Goal: Task Accomplishment & Management: Manage account settings

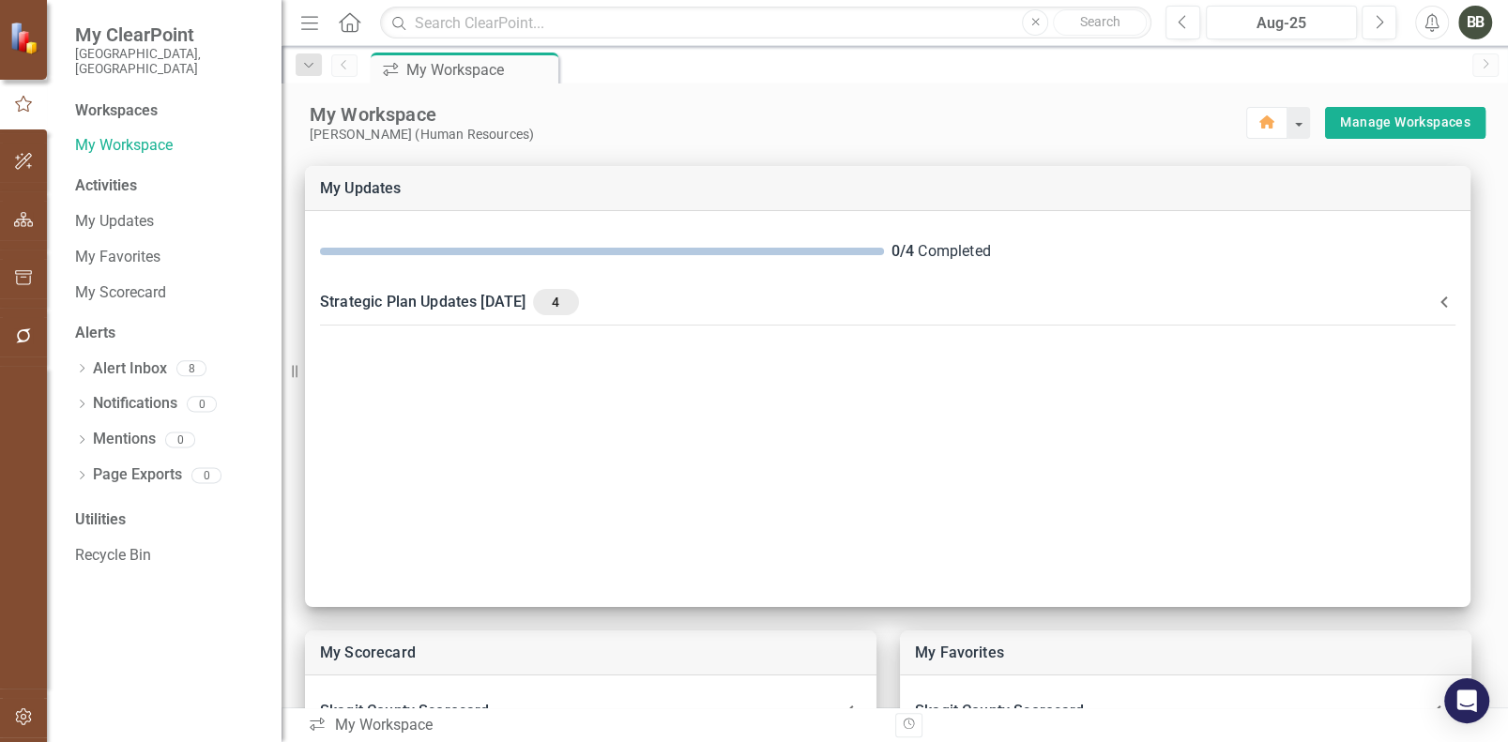
click at [109, 100] on div "Workspaces" at bounding box center [116, 111] width 83 height 22
drag, startPoint x: 20, startPoint y: 220, endPoint x: 284, endPoint y: 189, distance: 266.4
click at [19, 220] on icon "button" at bounding box center [24, 219] width 20 height 15
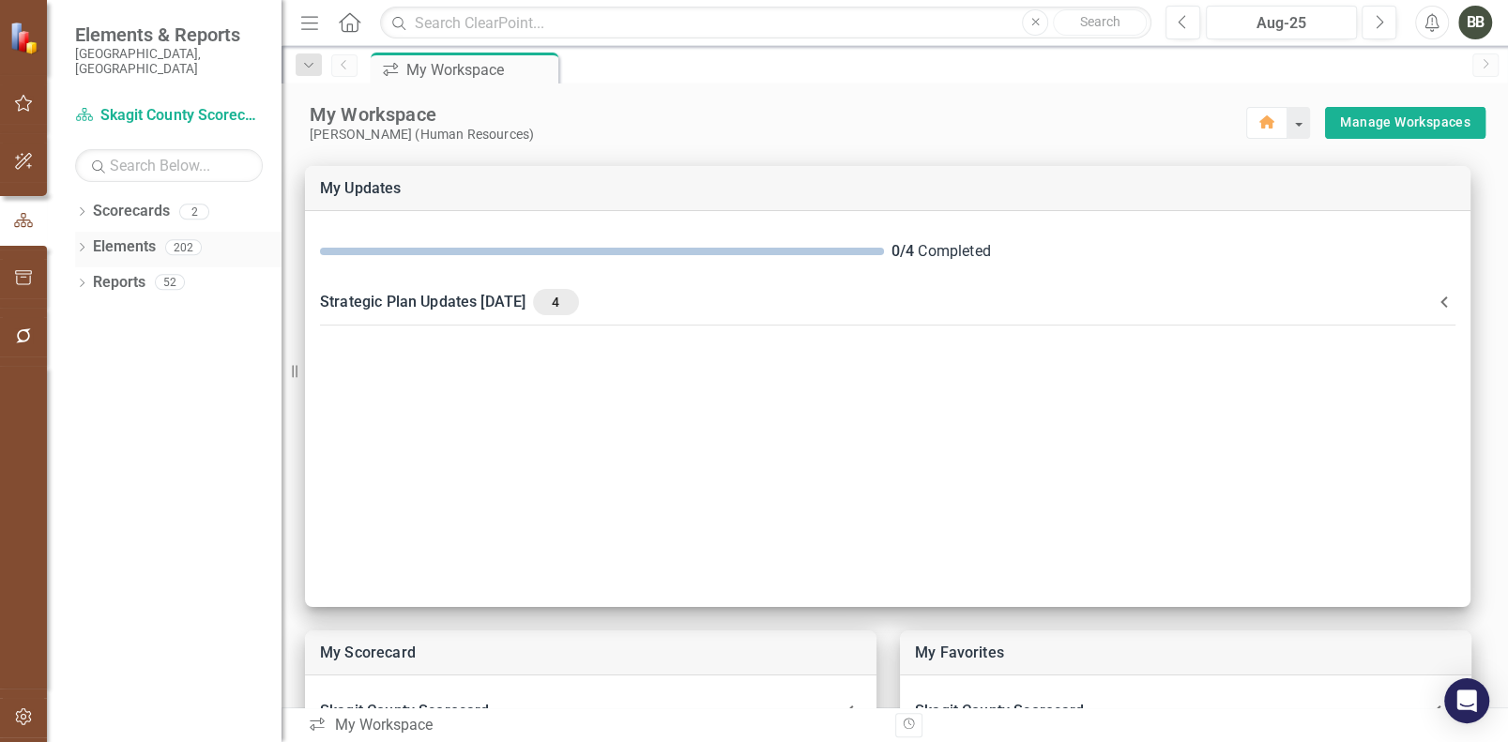
click at [121, 241] on link "Elements" at bounding box center [124, 247] width 63 height 22
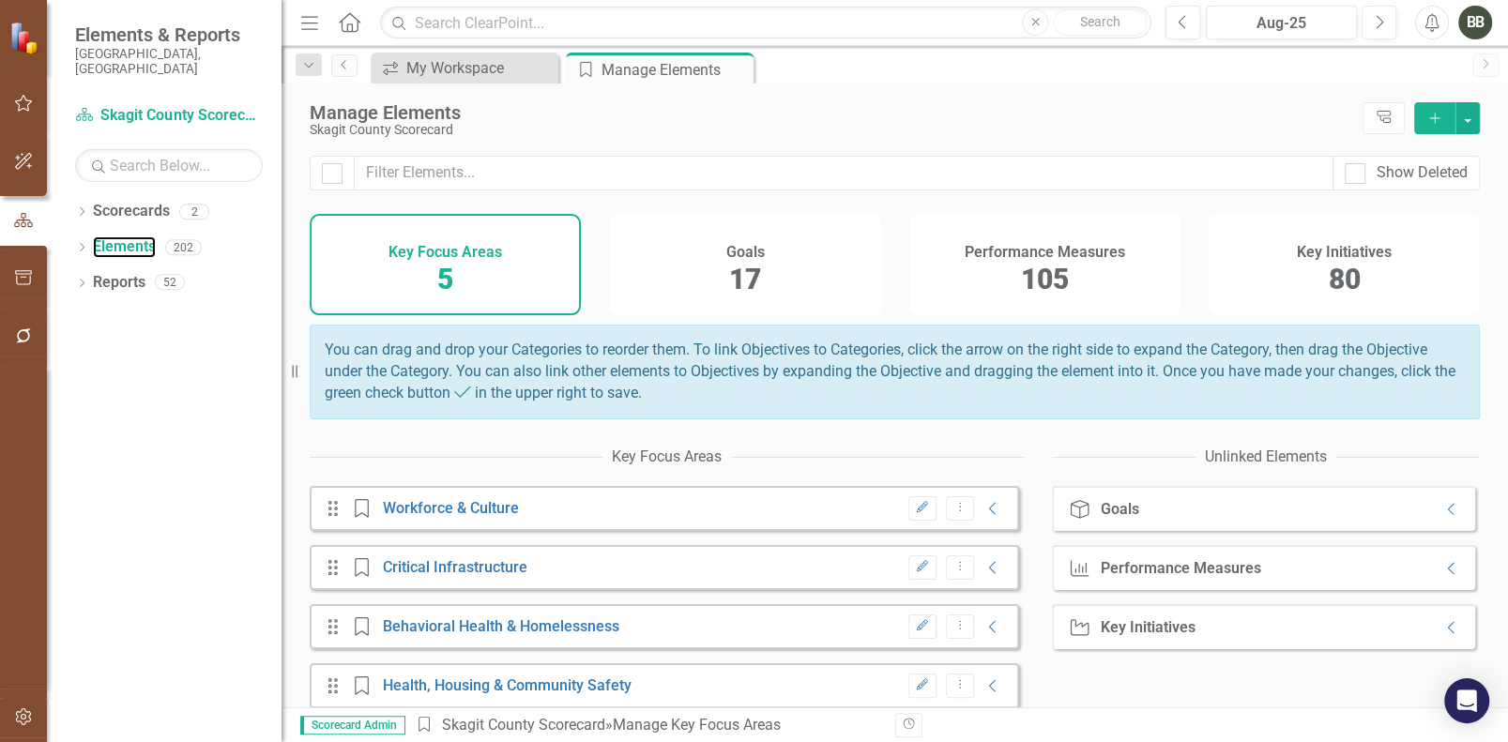
scroll to position [85, 0]
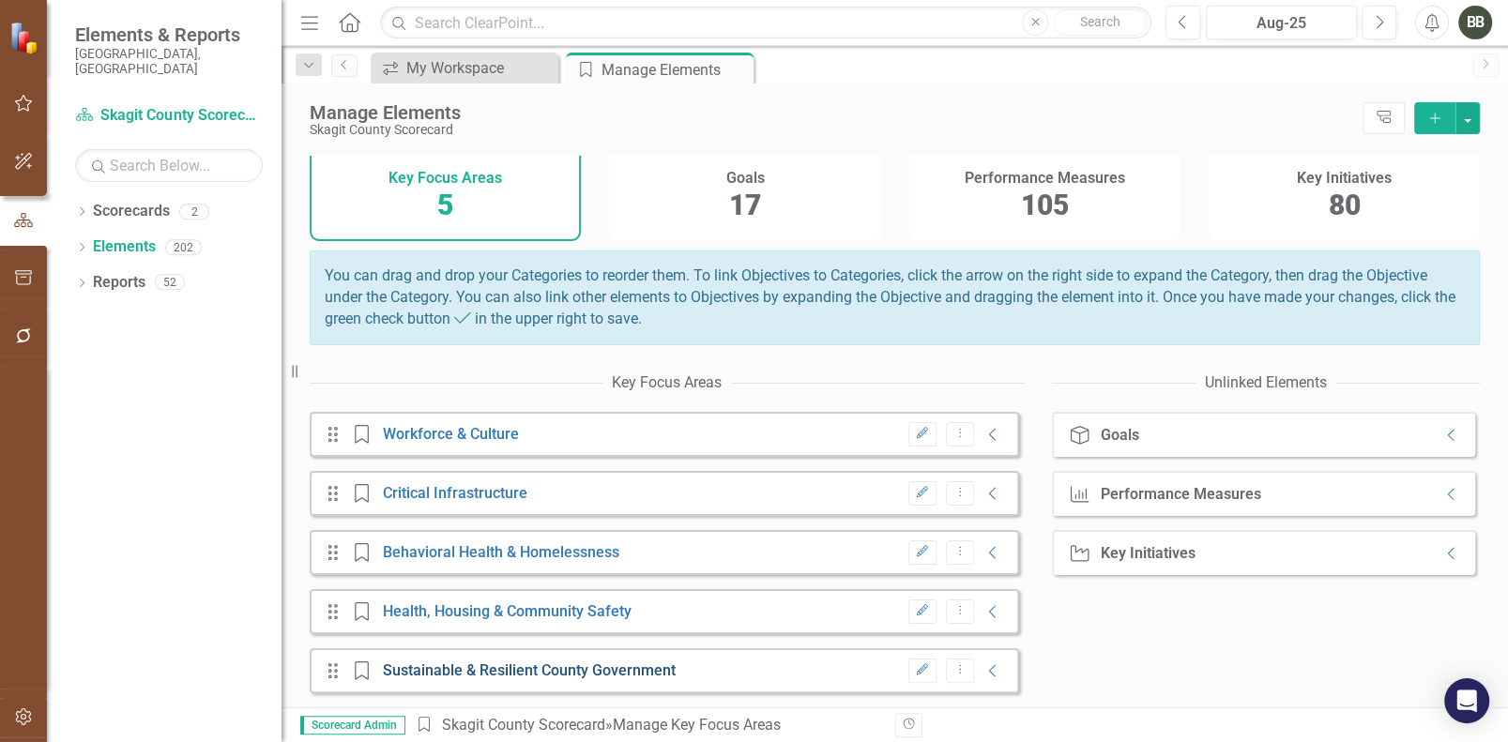
click at [656, 671] on link "Sustainable & Resilient County Government" at bounding box center [529, 670] width 293 height 18
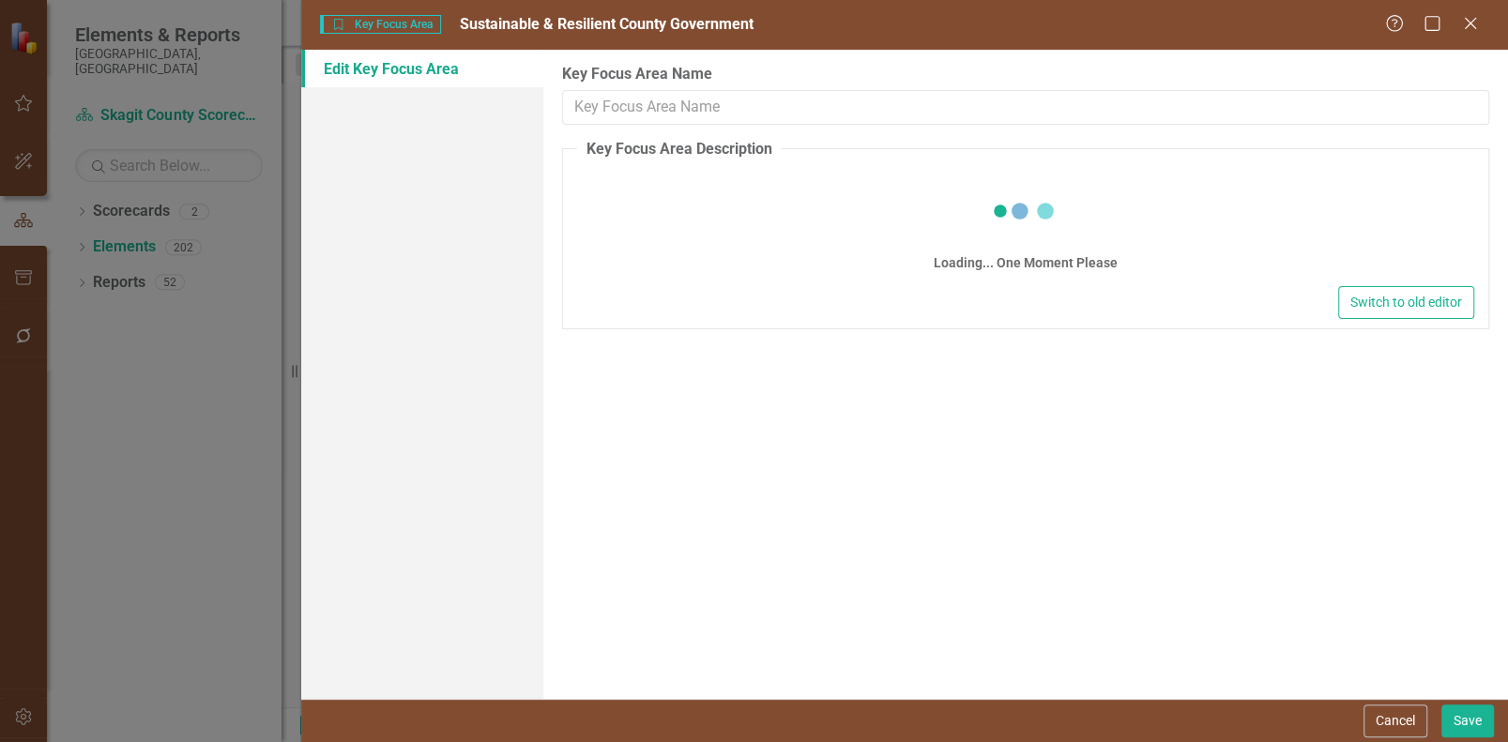
type input "Sustainable & Resilient County Government"
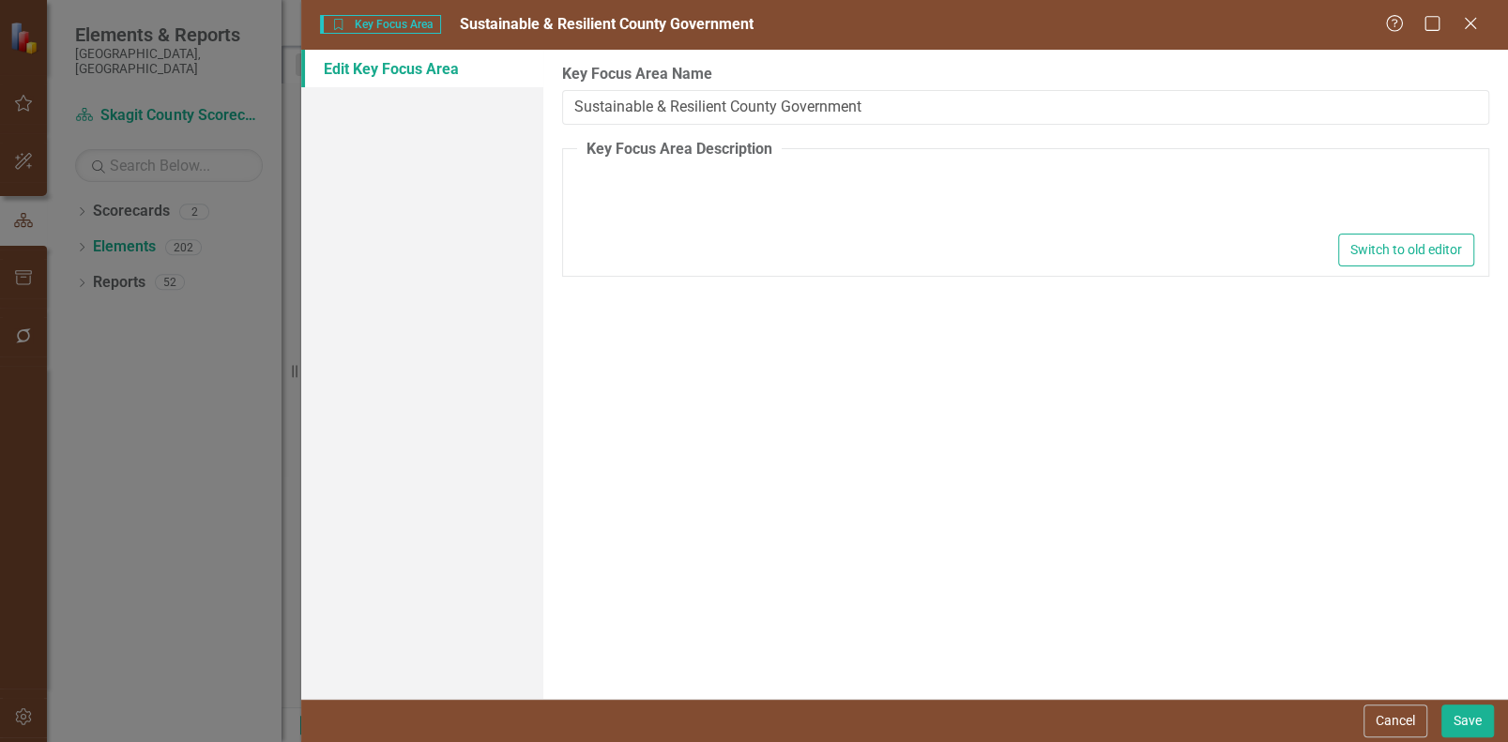
type textarea "<p>Desired Outcome: Skagit County is a flexible, effective, and transparent par…"
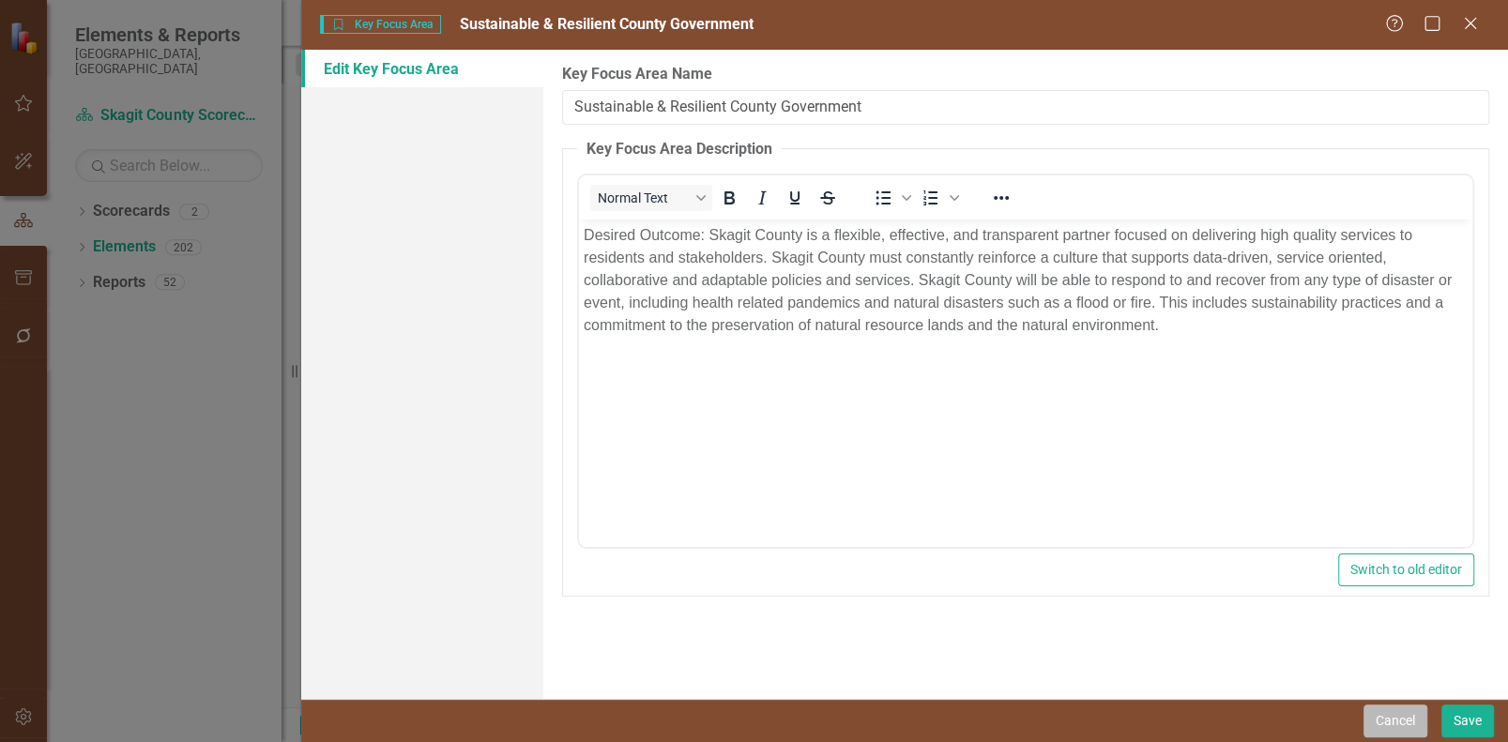
click at [1378, 721] on button "Cancel" at bounding box center [1395, 721] width 64 height 33
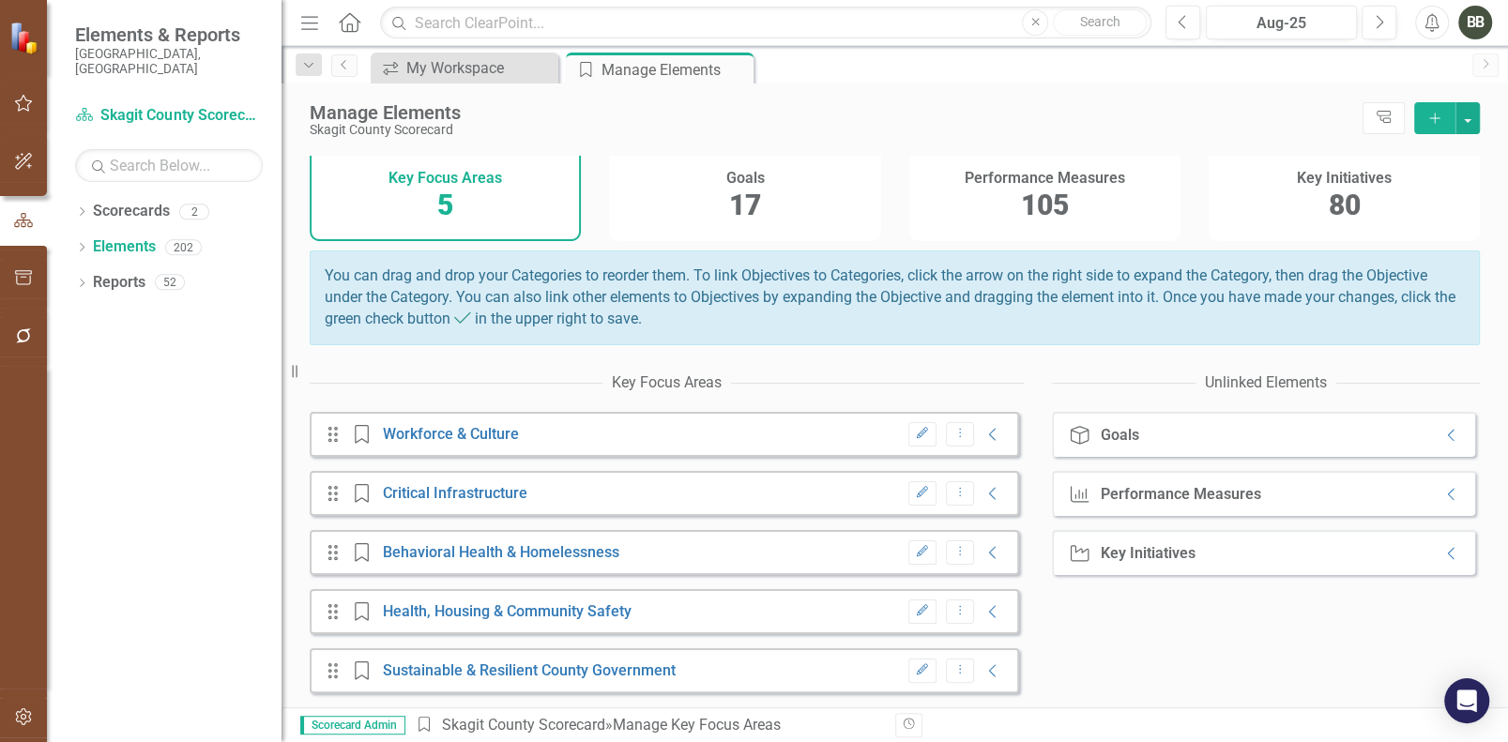
click at [747, 189] on span "17" at bounding box center [745, 205] width 32 height 33
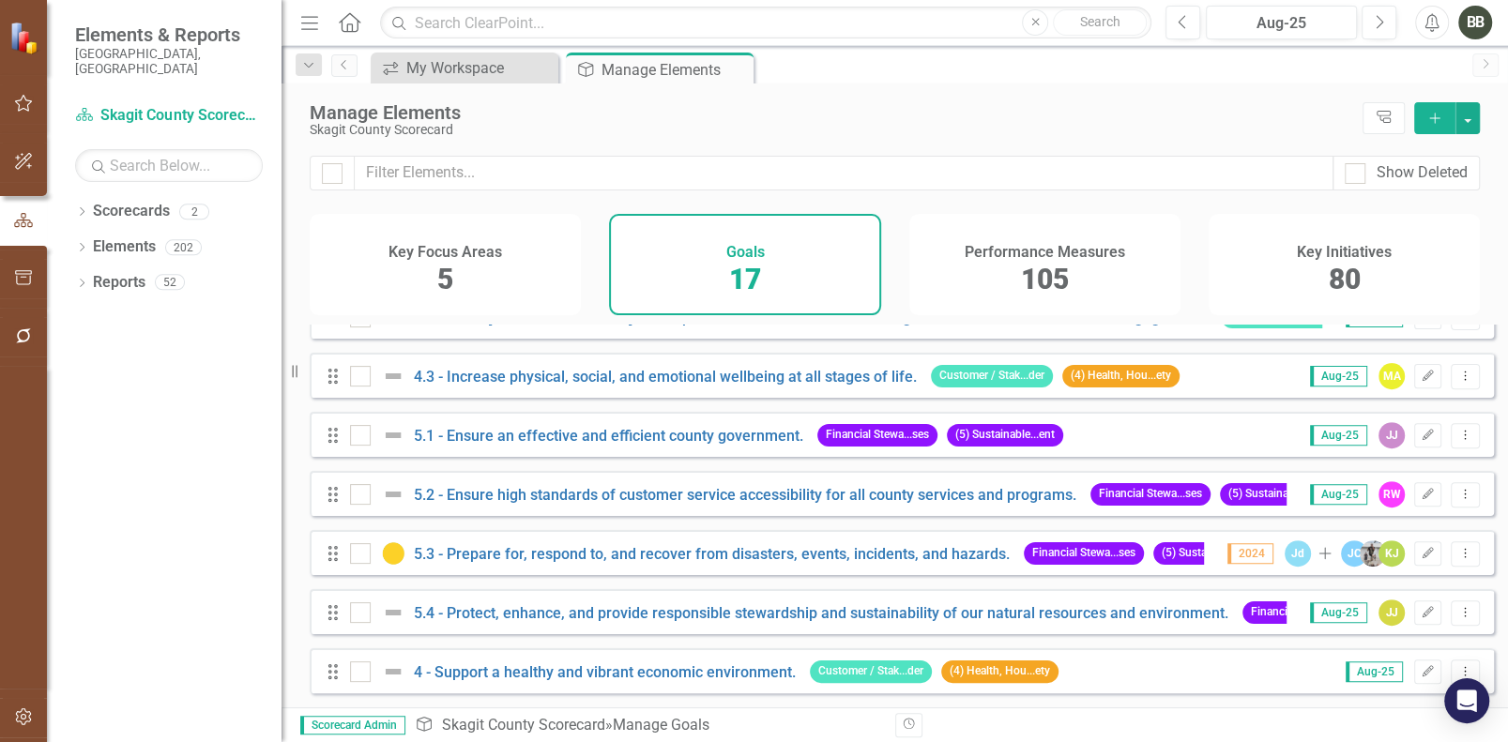
scroll to position [634, 0]
click at [702, 494] on link "5.2 - Ensure high standards of customer service accessibility for all county se…" at bounding box center [745, 495] width 662 height 18
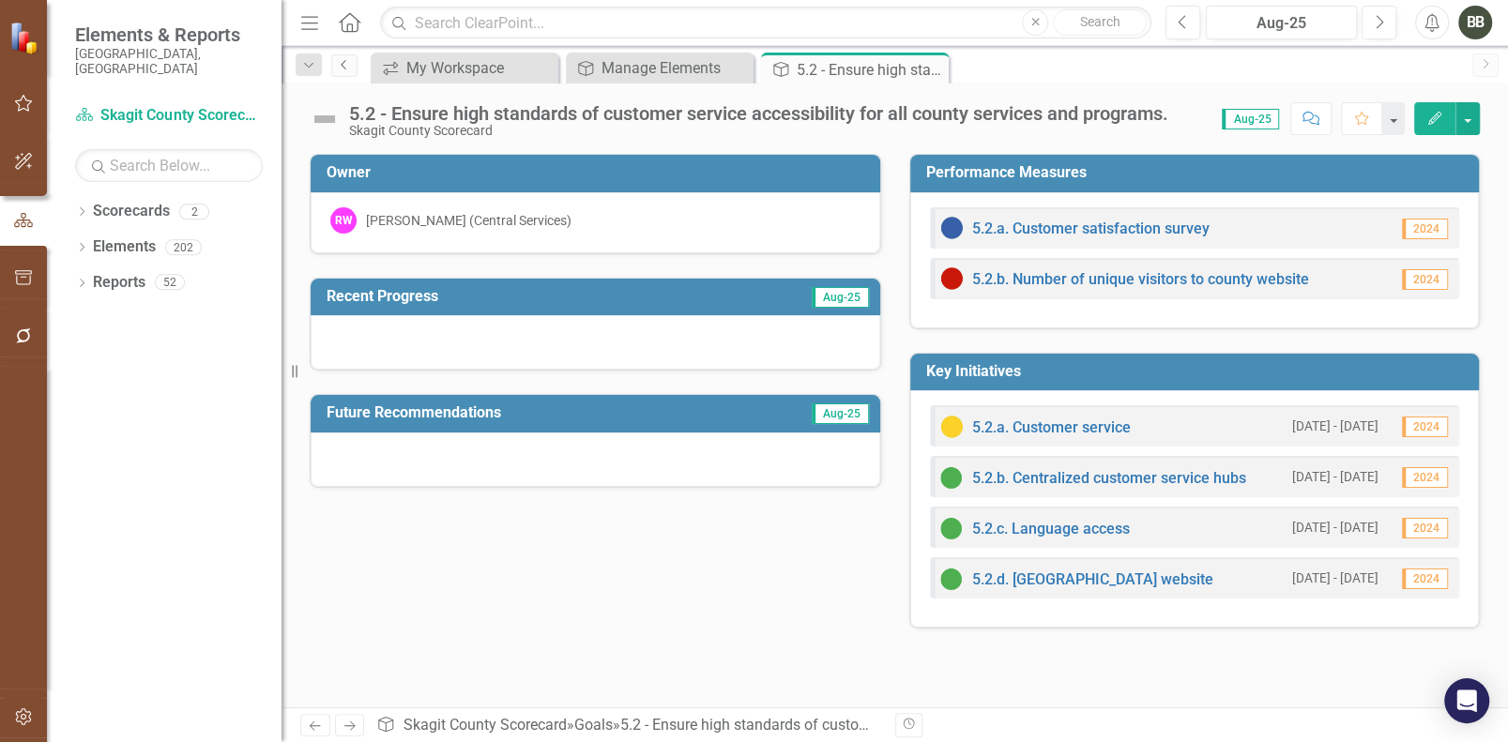
click at [355, 65] on link "Previous" at bounding box center [344, 65] width 26 height 23
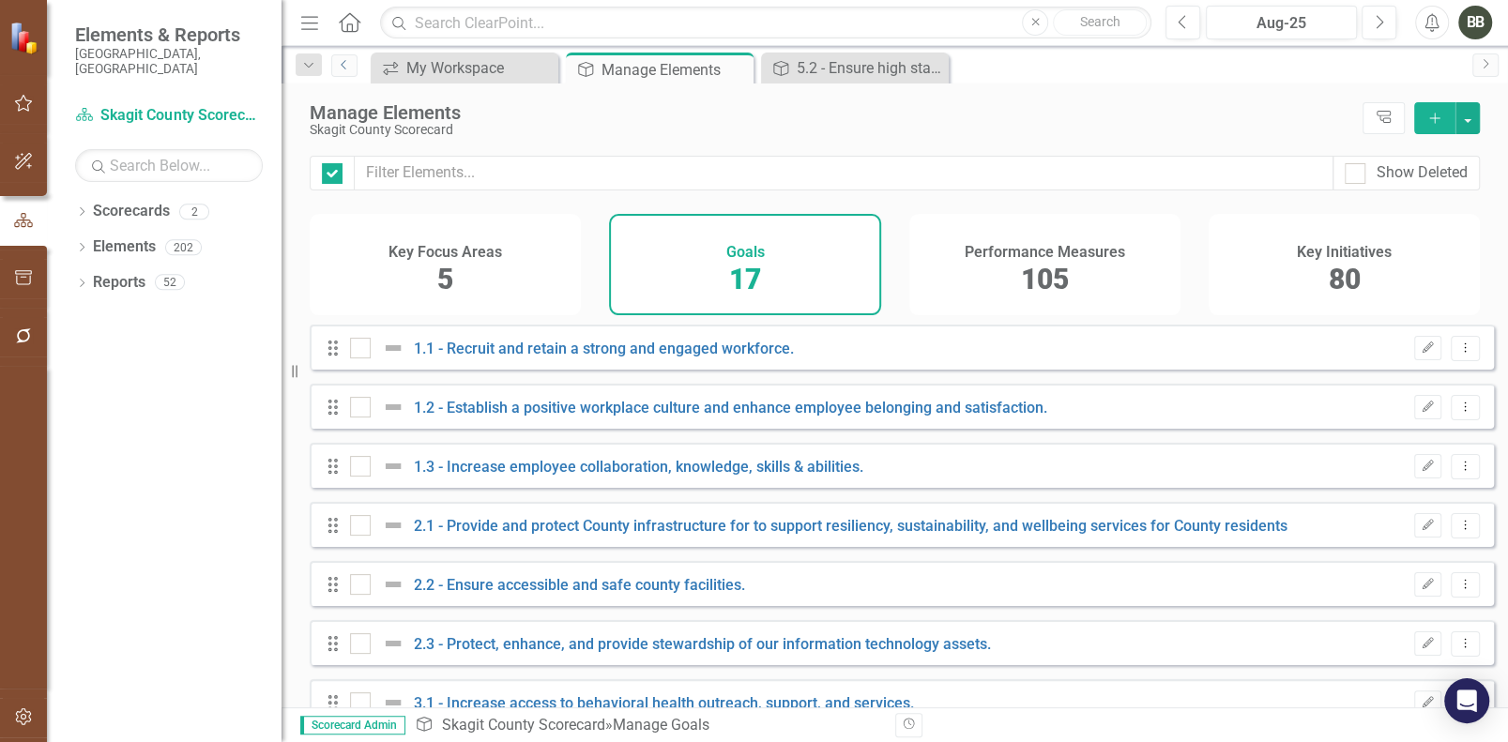
checkbox input "false"
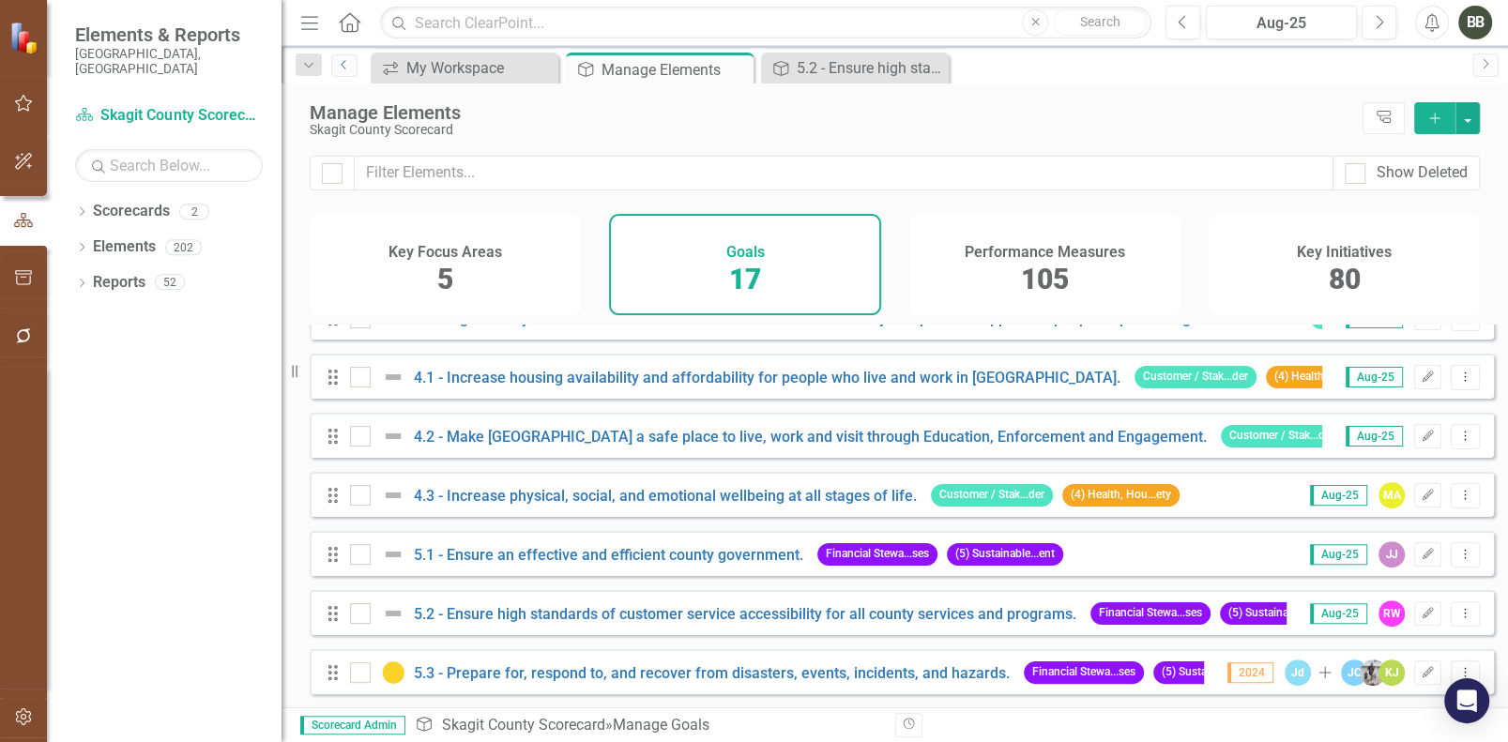
scroll to position [634, 0]
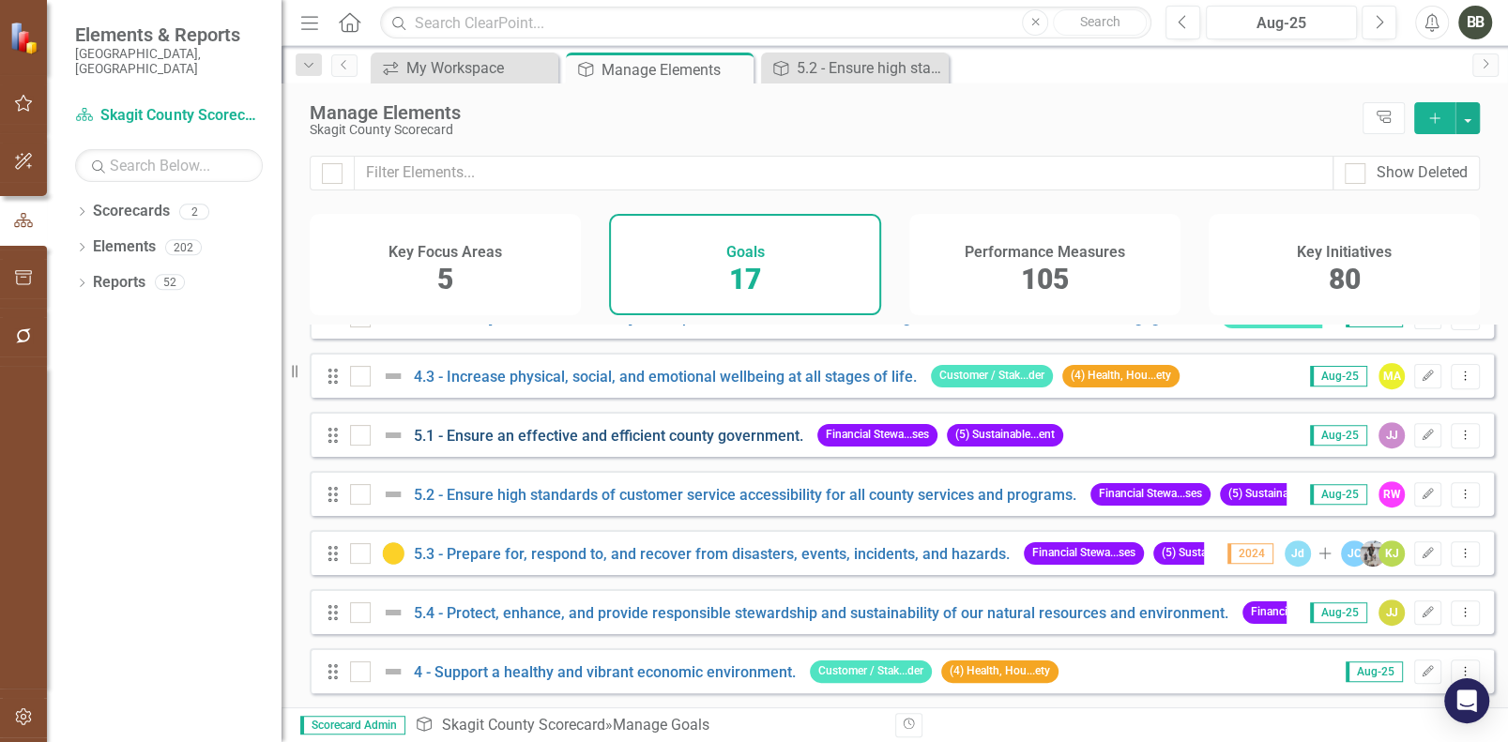
click at [593, 433] on link "5.1 - Ensure an effective and efficient county government." at bounding box center [608, 436] width 389 height 18
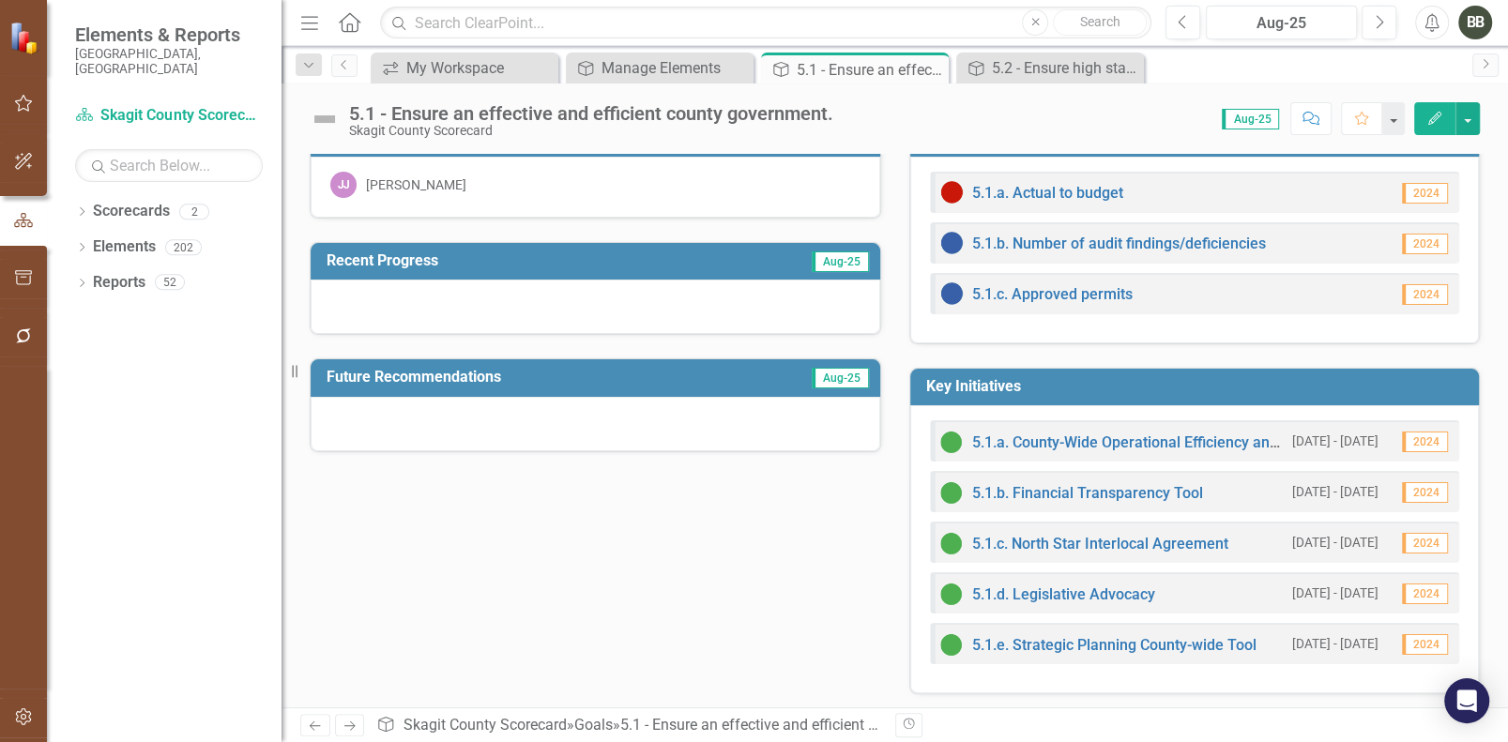
scroll to position [39, 0]
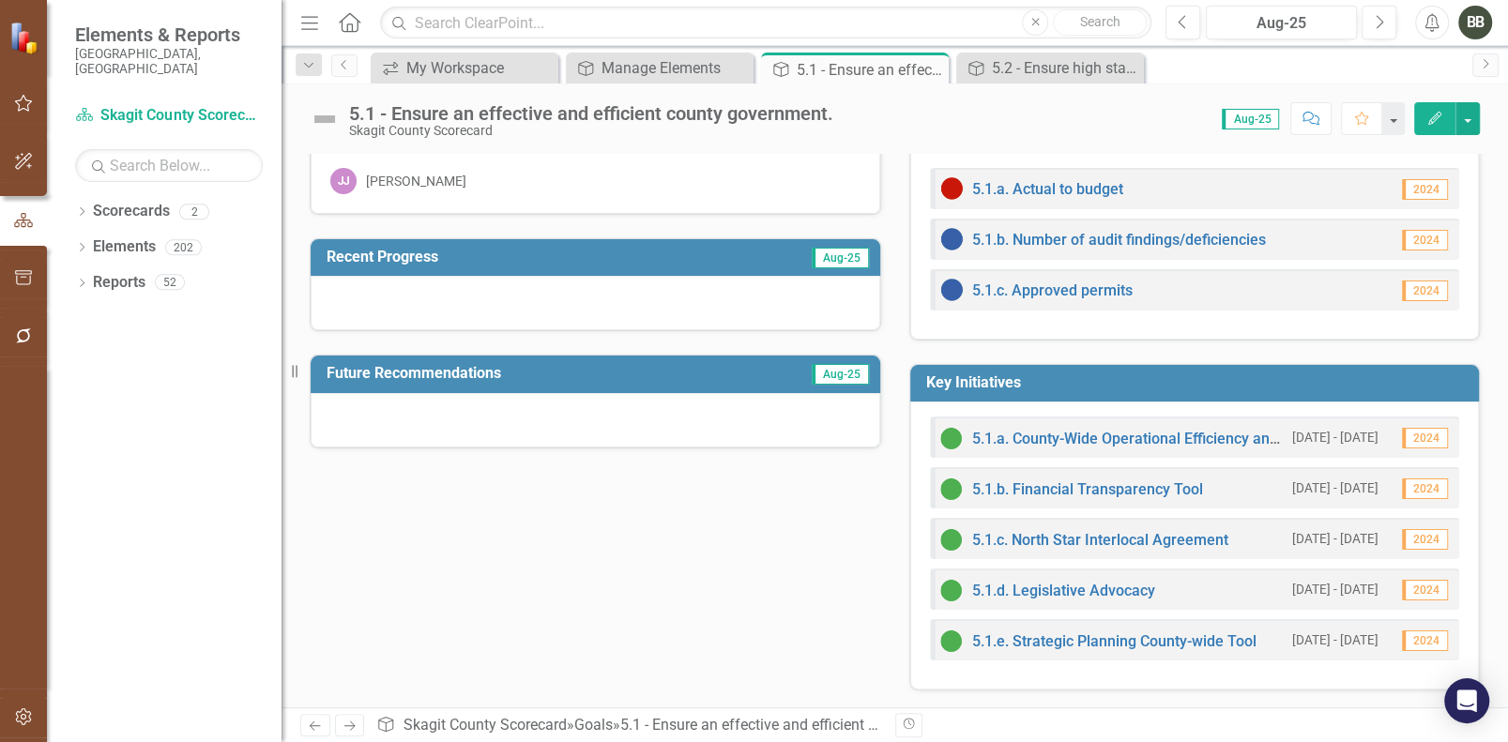
click at [1203, 666] on div "5.1.a. County-Wide Operational Efficiency and Effectiveness [DATE] - [DATE] 202…" at bounding box center [1194, 546] width 569 height 288
click at [791, 478] on div "Owner [PERSON_NAME] [PERSON_NAME] Recent Progress Aug-25 Future Recommendations…" at bounding box center [895, 391] width 1198 height 600
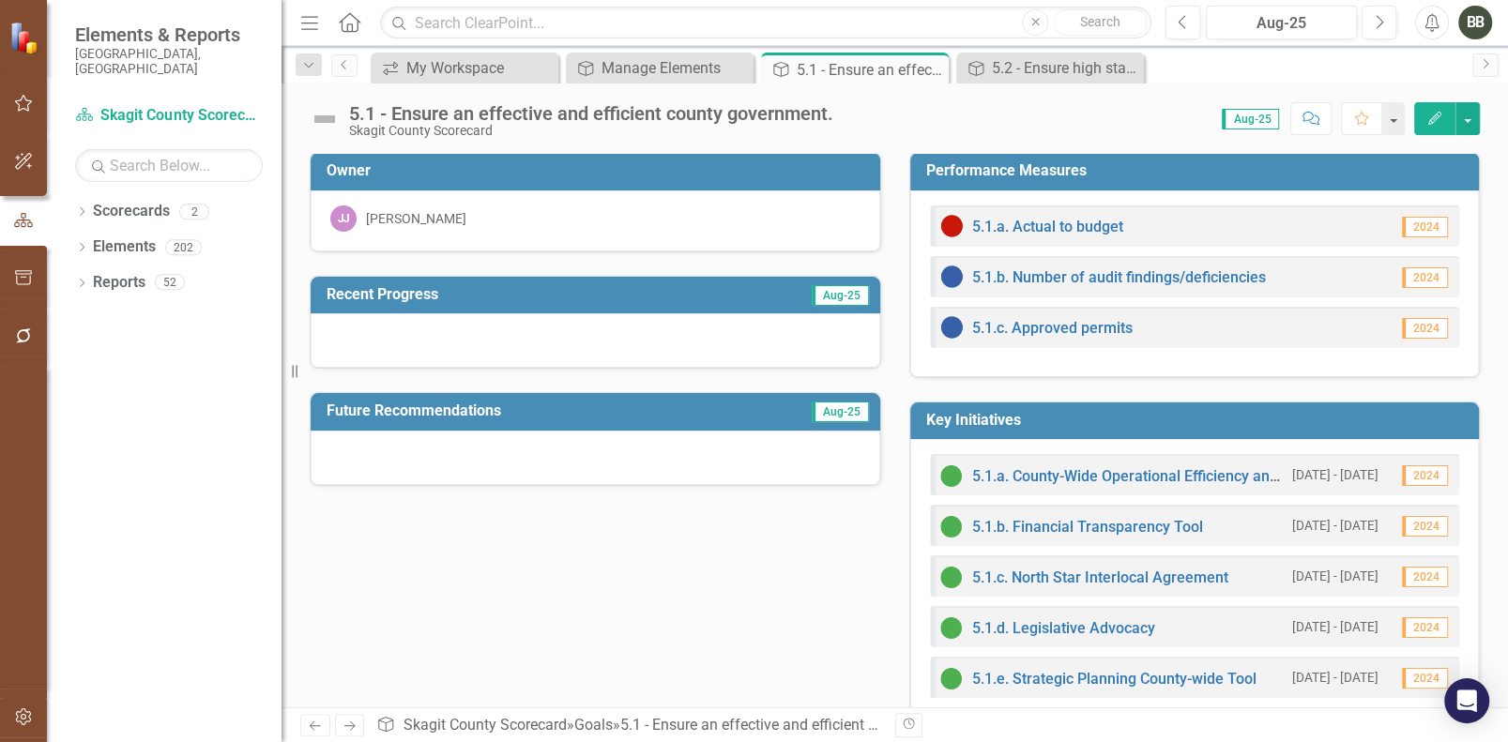
scroll to position [0, 0]
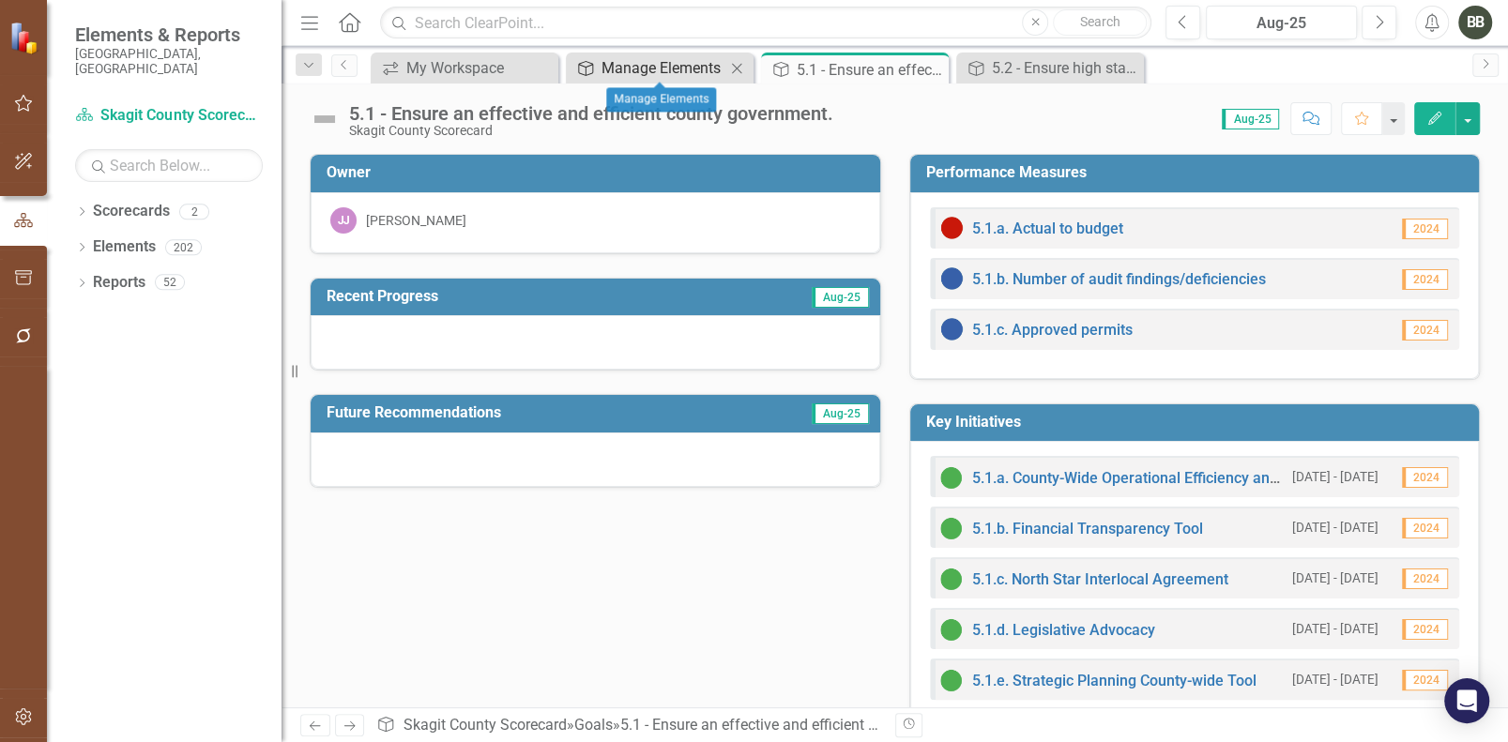
click at [675, 66] on div "Manage Elements" at bounding box center [663, 67] width 124 height 23
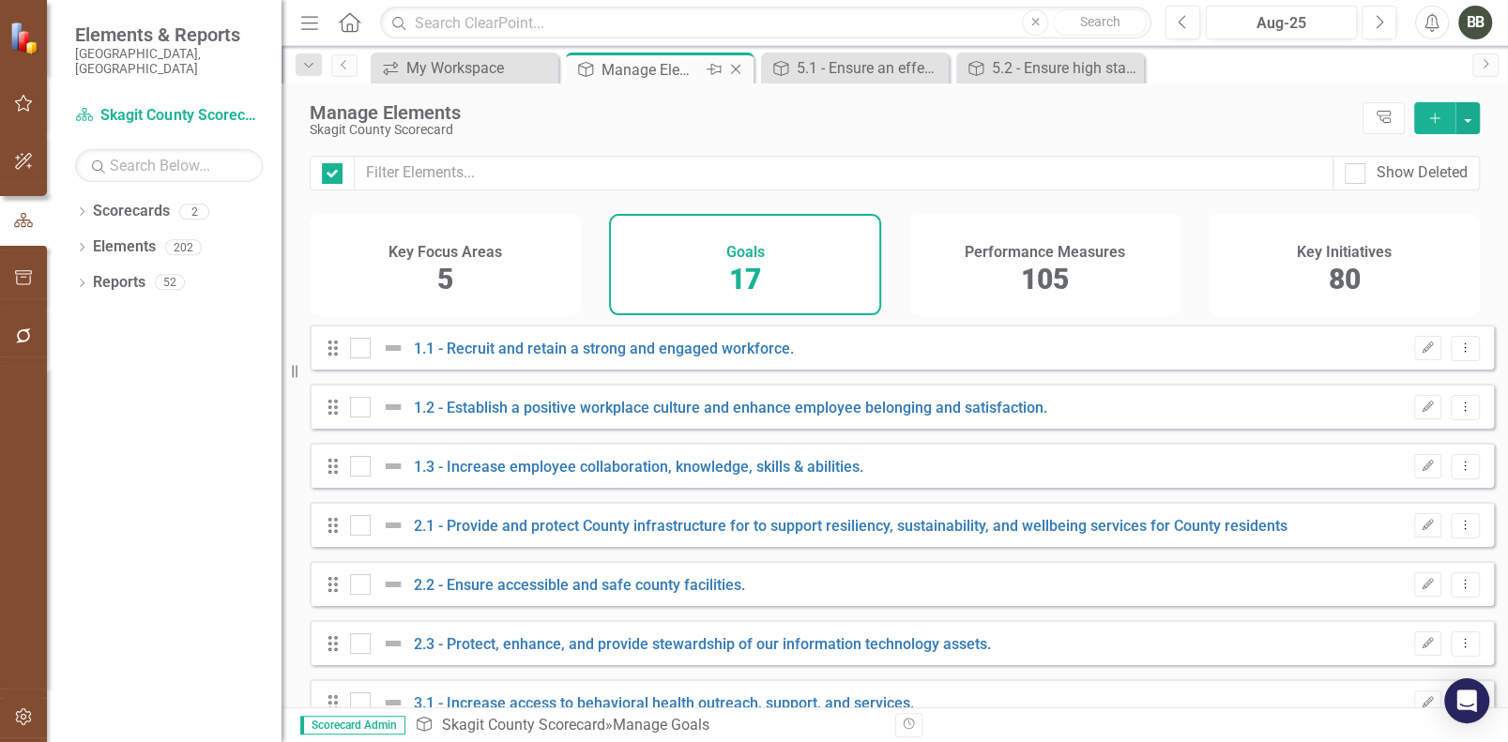
checkbox input "false"
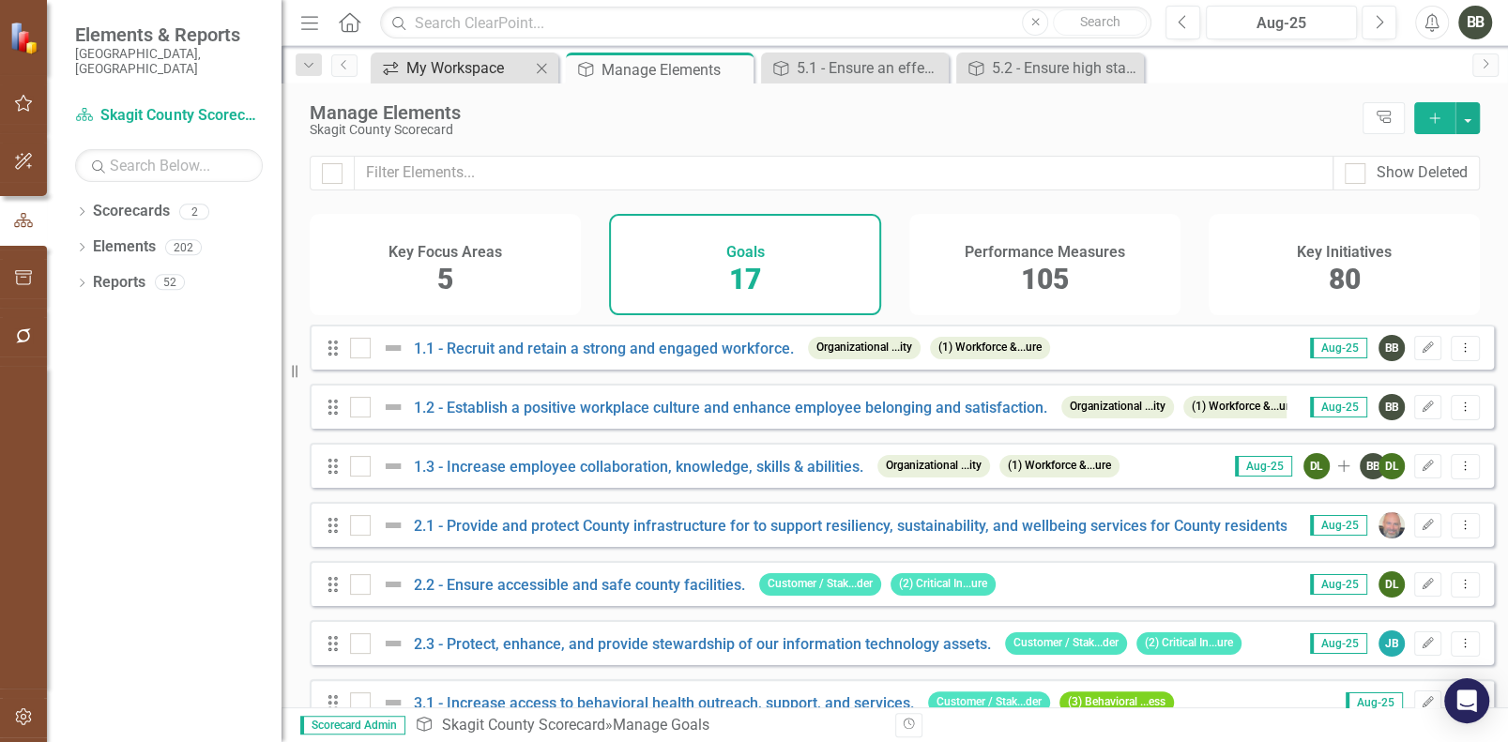
click at [445, 72] on div "My Workspace" at bounding box center [468, 67] width 124 height 23
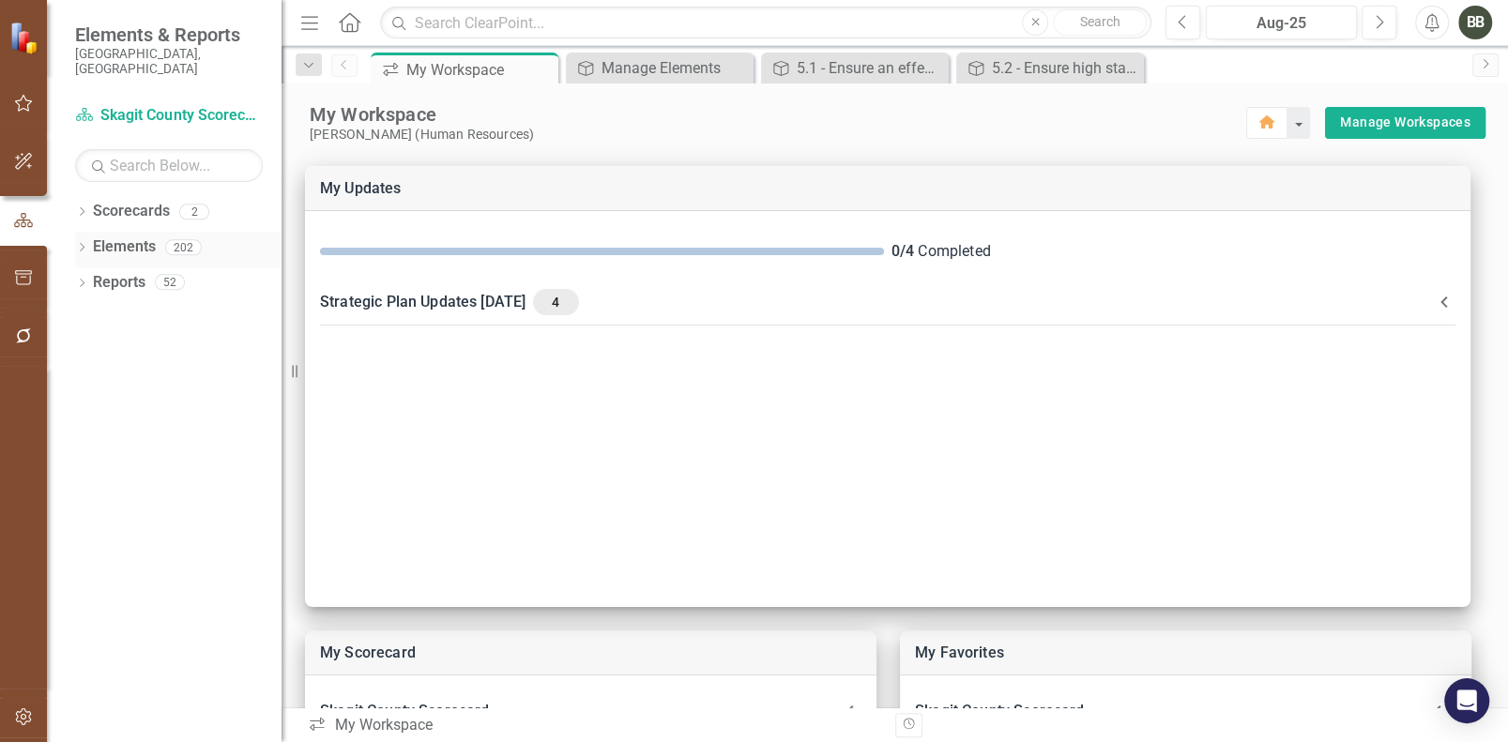
click at [81, 243] on icon at bounding box center [82, 247] width 5 height 8
click at [139, 272] on link "Goal Goals" at bounding box center [134, 283] width 64 height 22
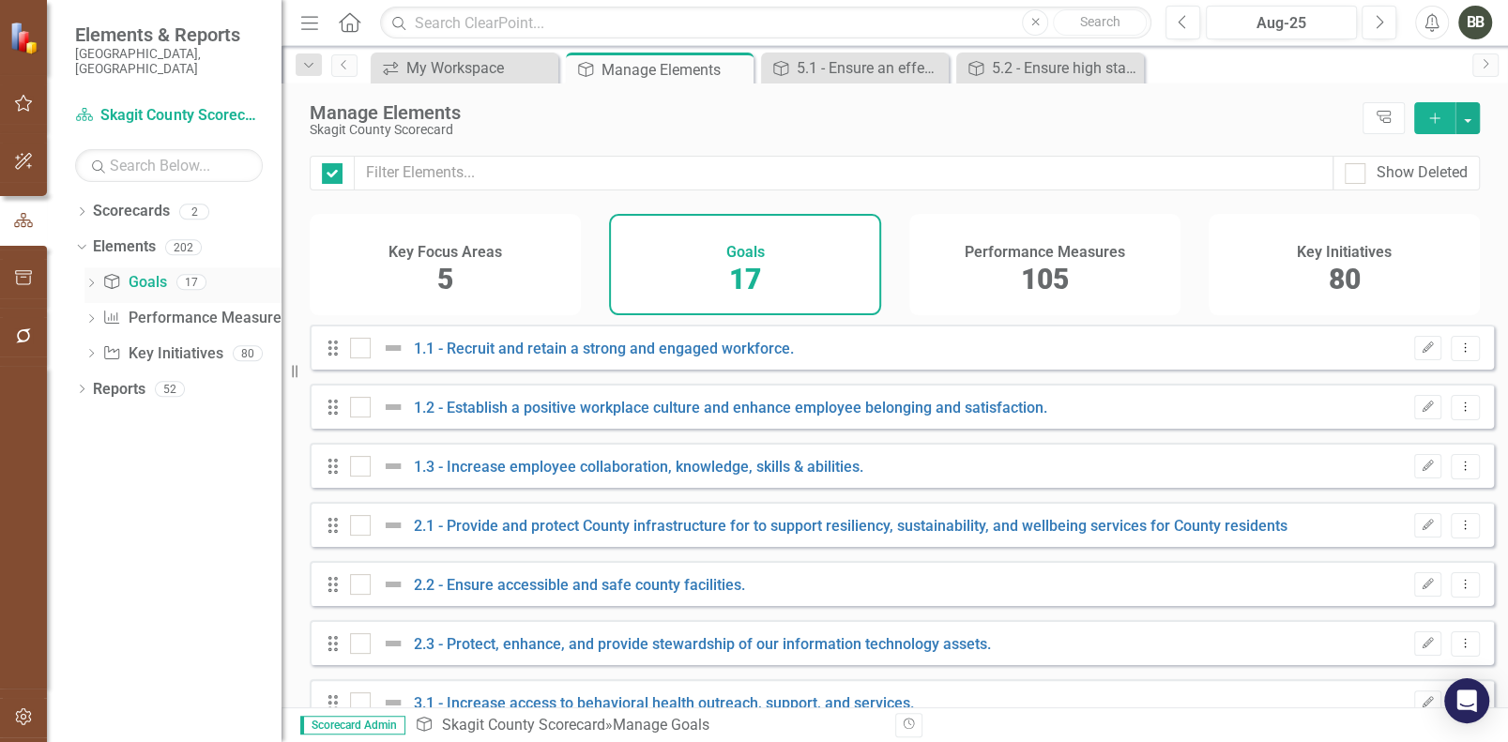
checkbox input "false"
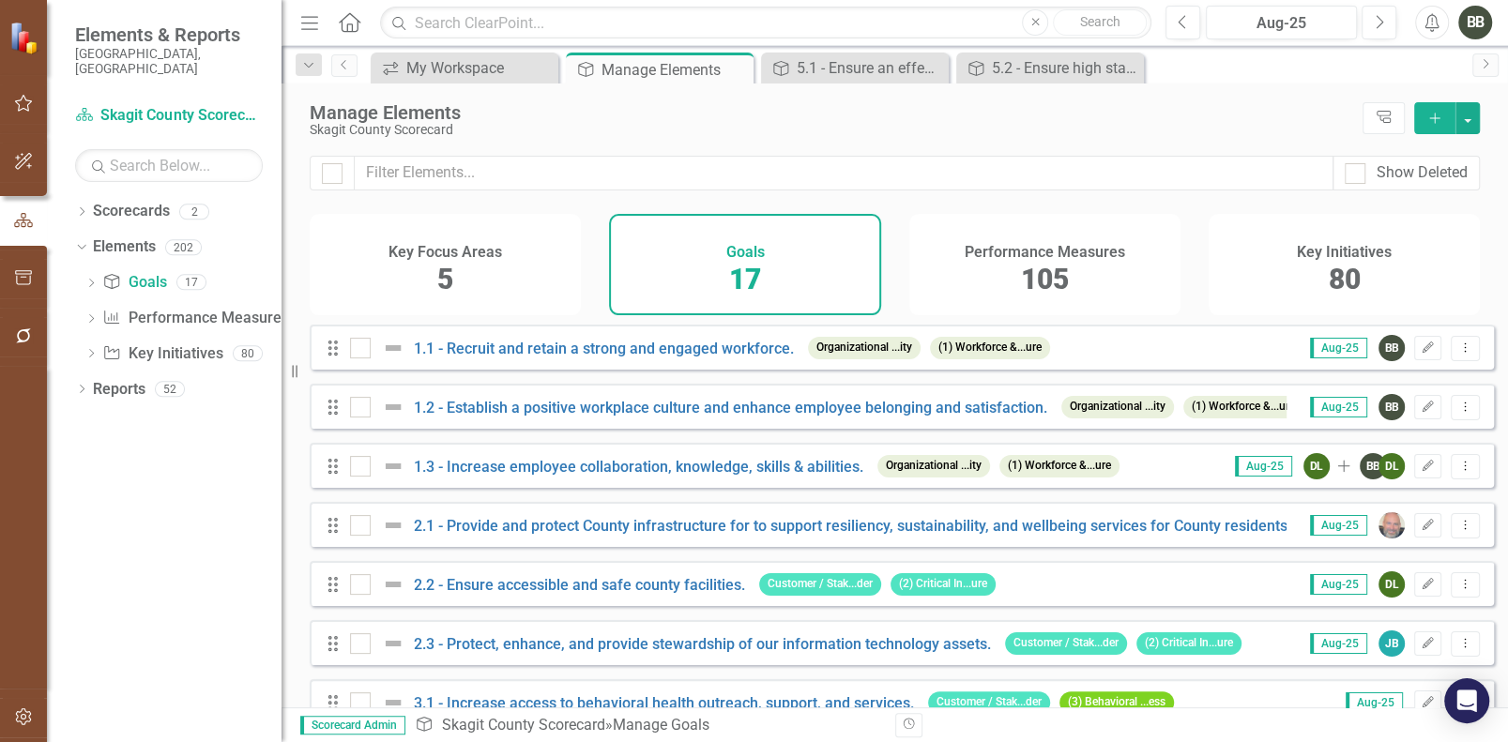
click at [448, 270] on span "5" at bounding box center [445, 279] width 16 height 33
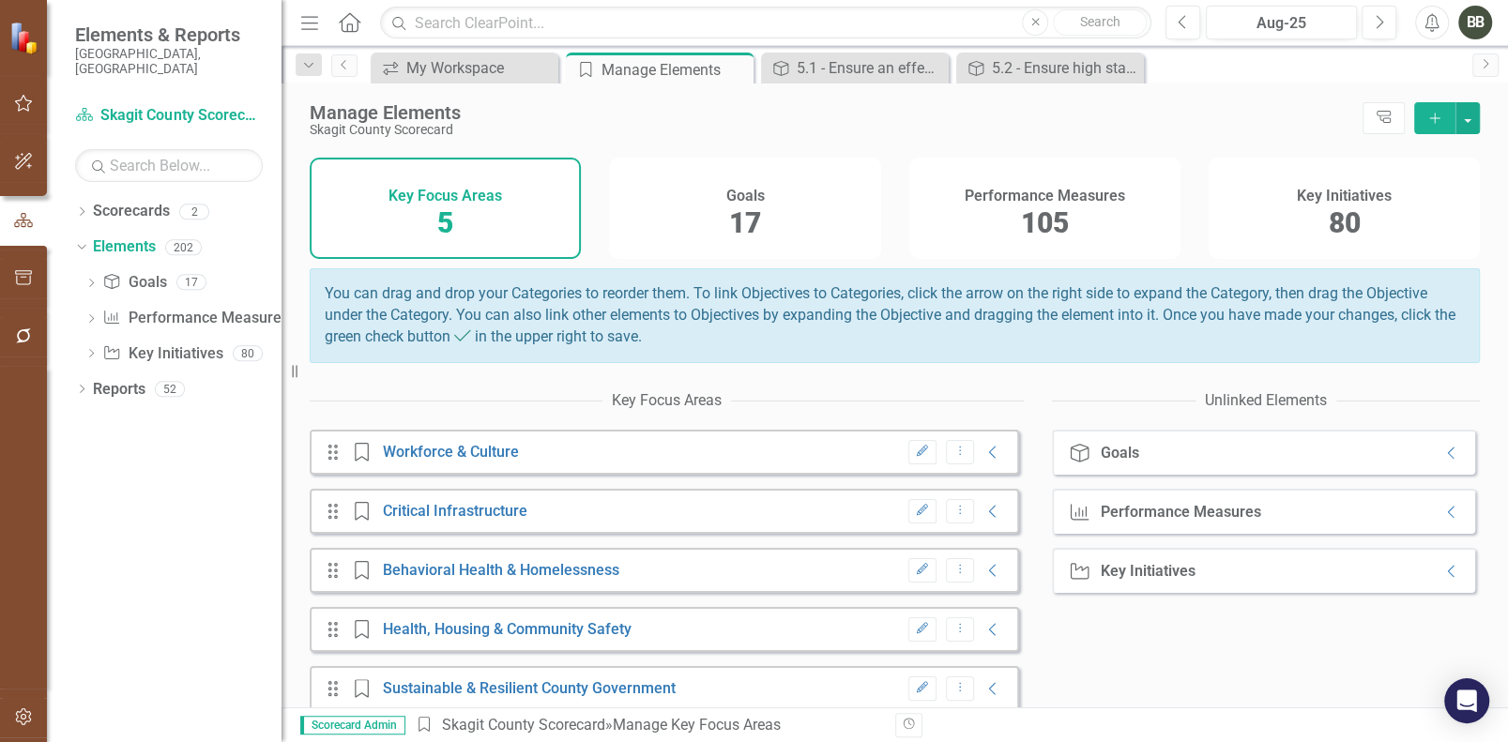
scroll to position [85, 0]
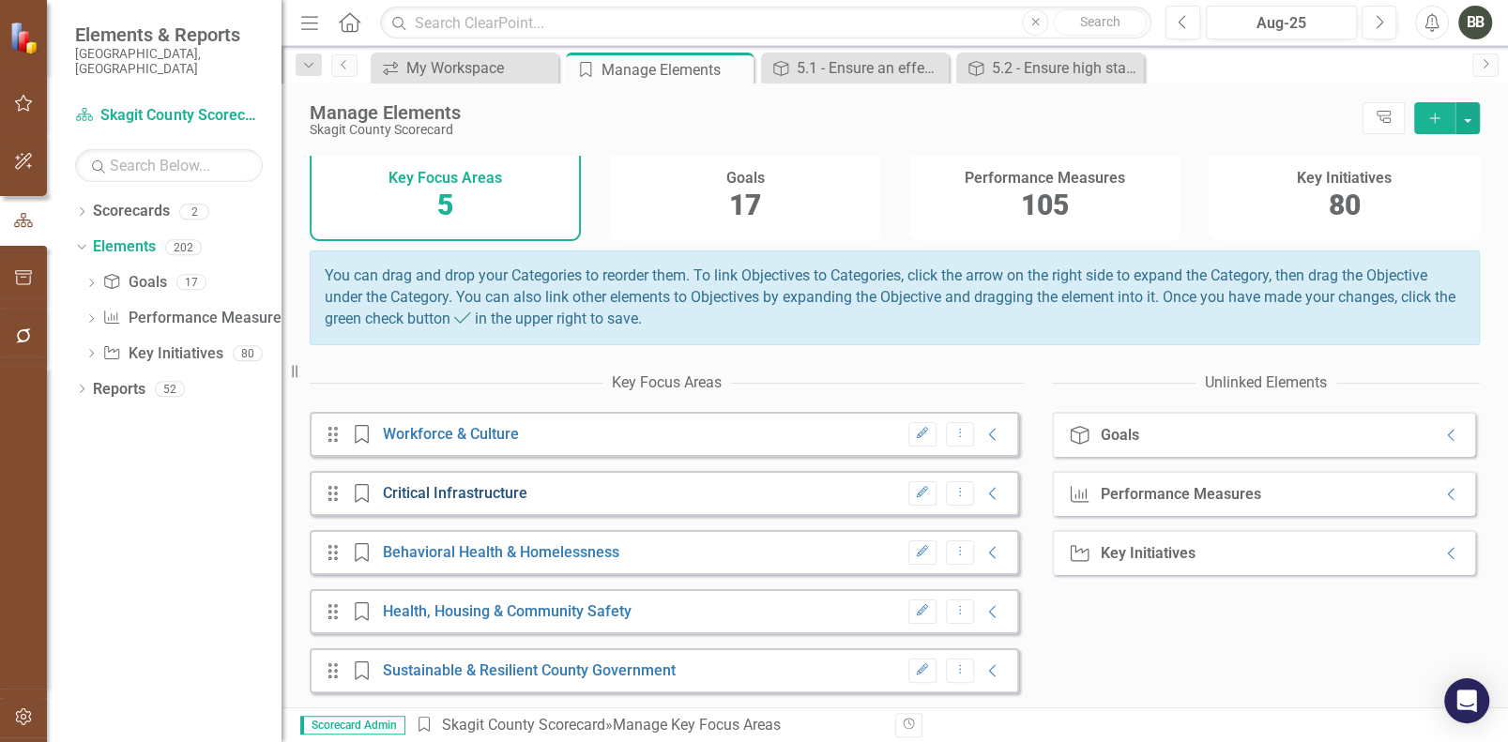
click at [497, 490] on link "Critical Infrastructure" at bounding box center [455, 493] width 144 height 18
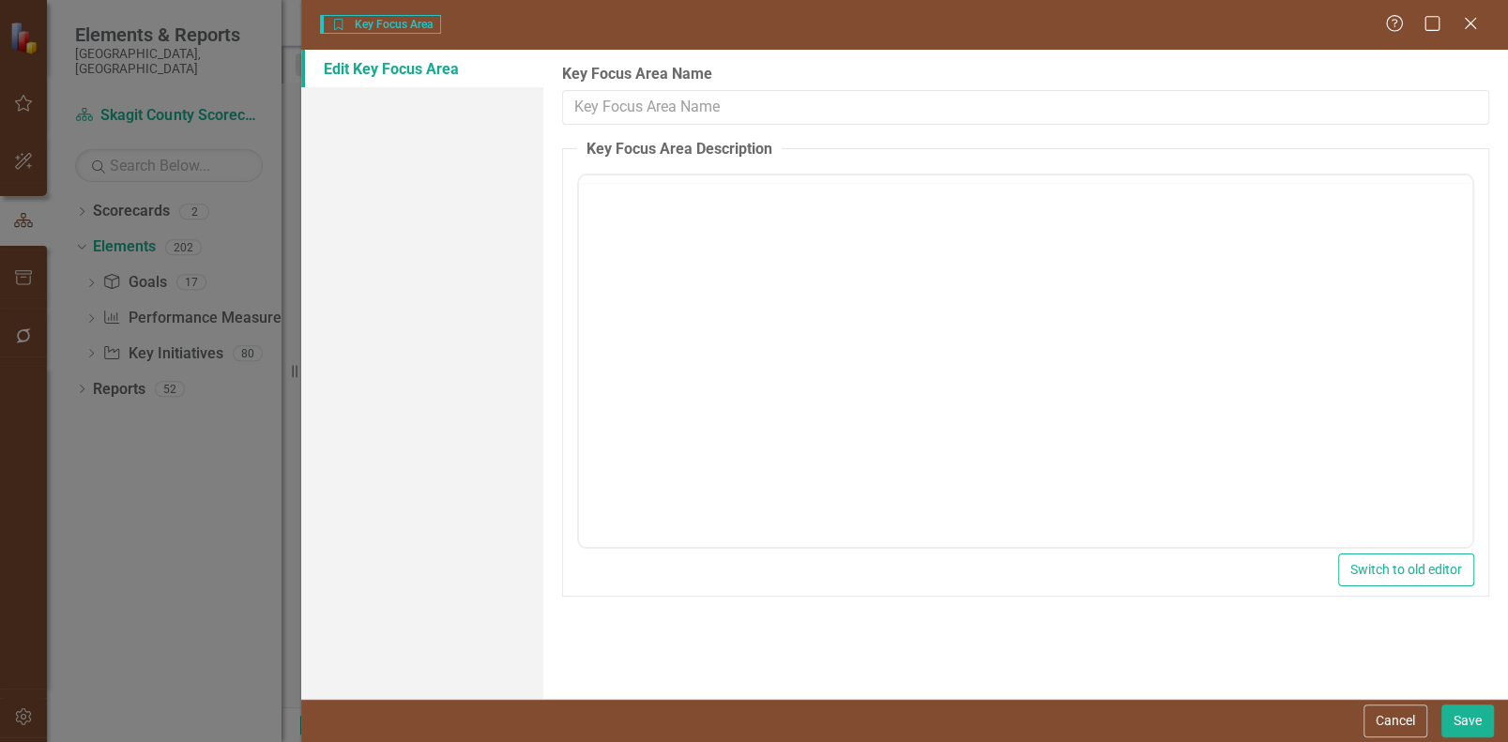
type input "Critical Infrastructure"
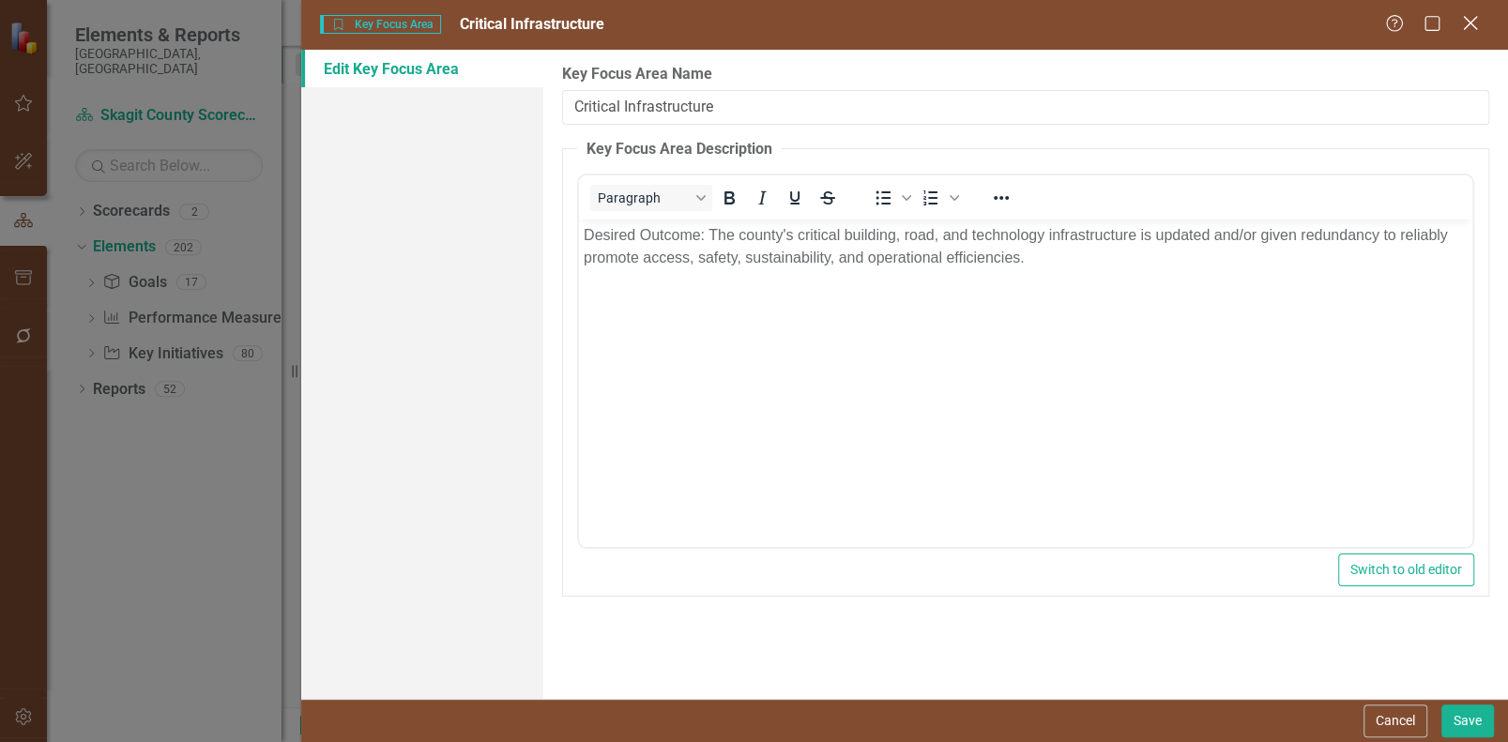
click at [1463, 23] on icon "Close" at bounding box center [1469, 23] width 23 height 18
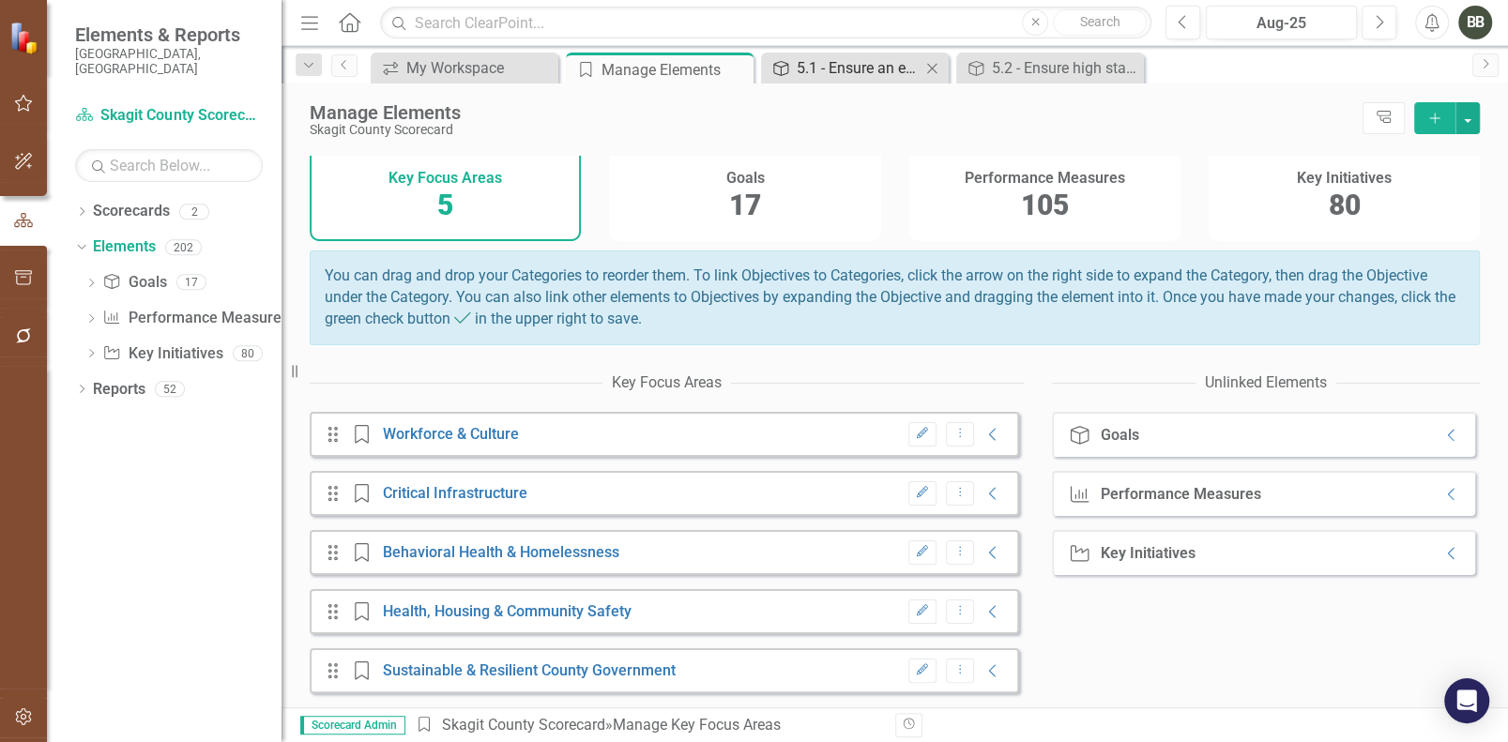
click at [853, 66] on div "5.1 - Ensure an effective and efficient county government." at bounding box center [859, 67] width 124 height 23
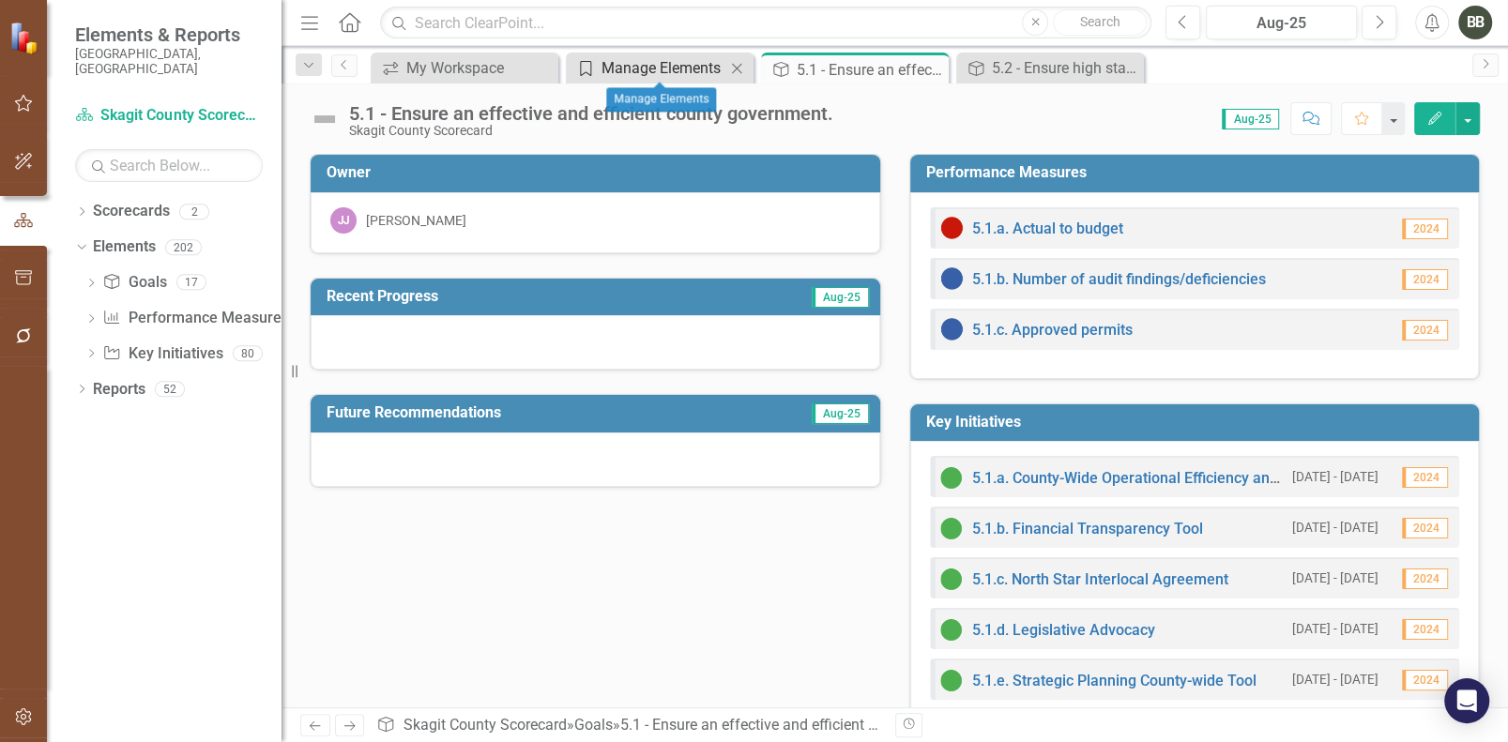
click at [668, 67] on div "Manage Elements" at bounding box center [663, 67] width 124 height 23
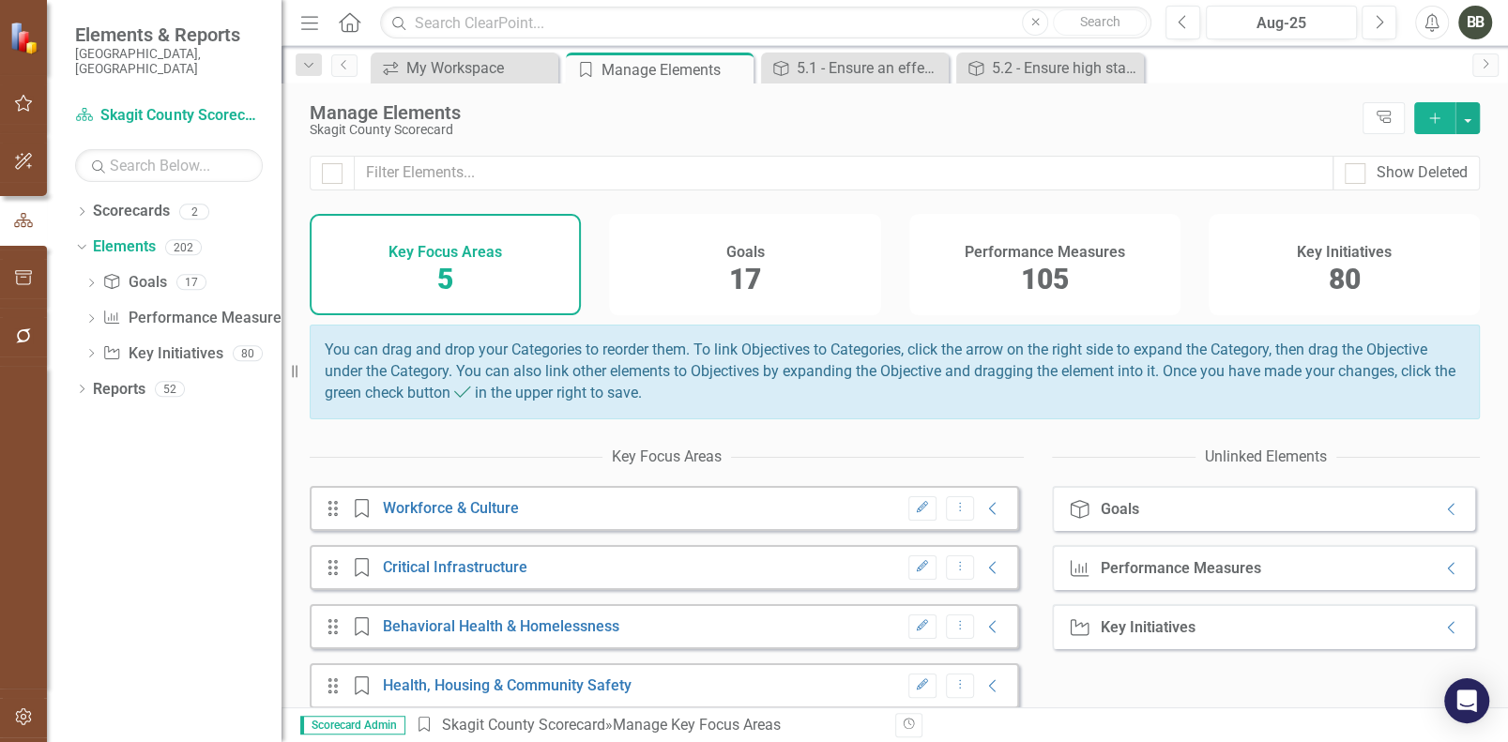
scroll to position [85, 0]
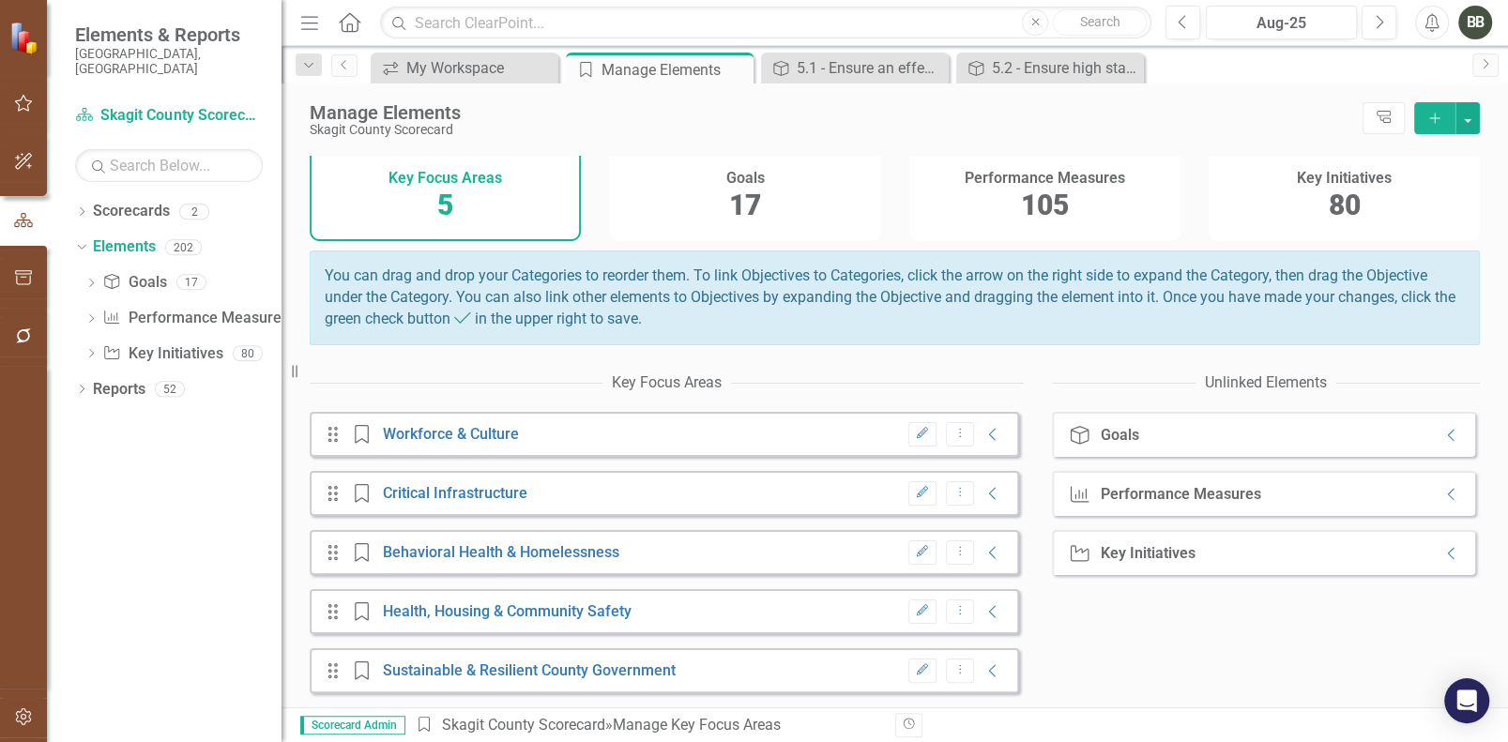
click at [750, 193] on span "17" at bounding box center [745, 205] width 32 height 33
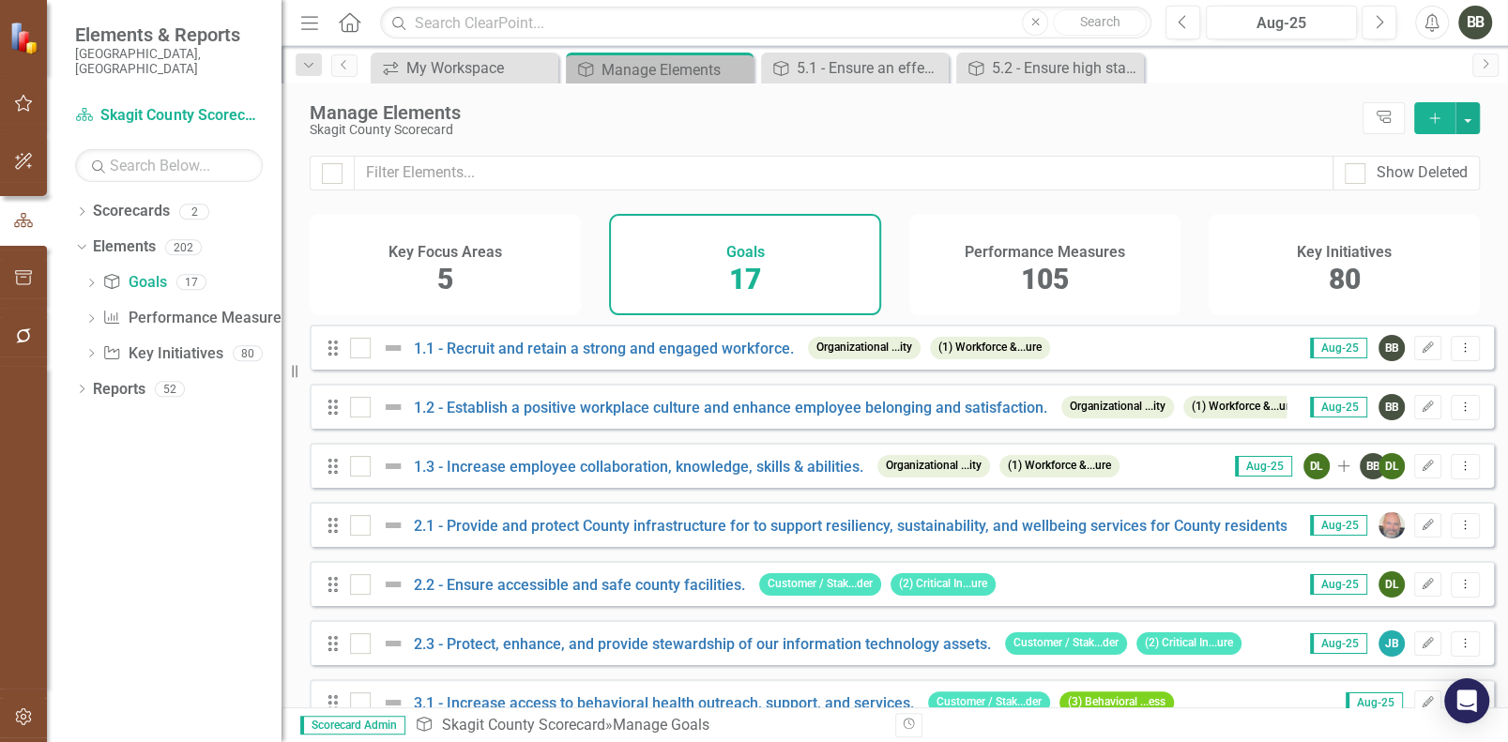
checkbox input "false"
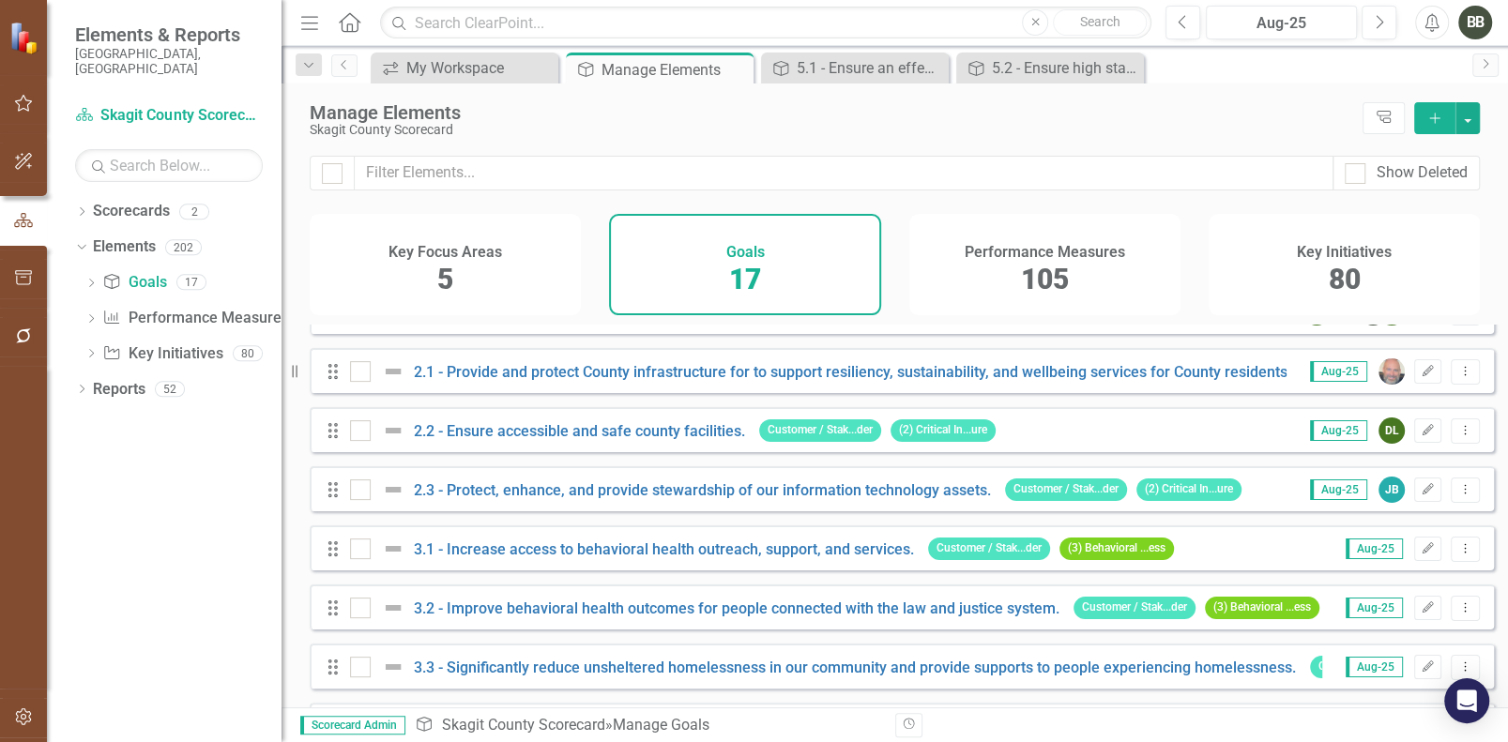
scroll to position [158, 0]
